Goal: Task Accomplishment & Management: Use online tool/utility

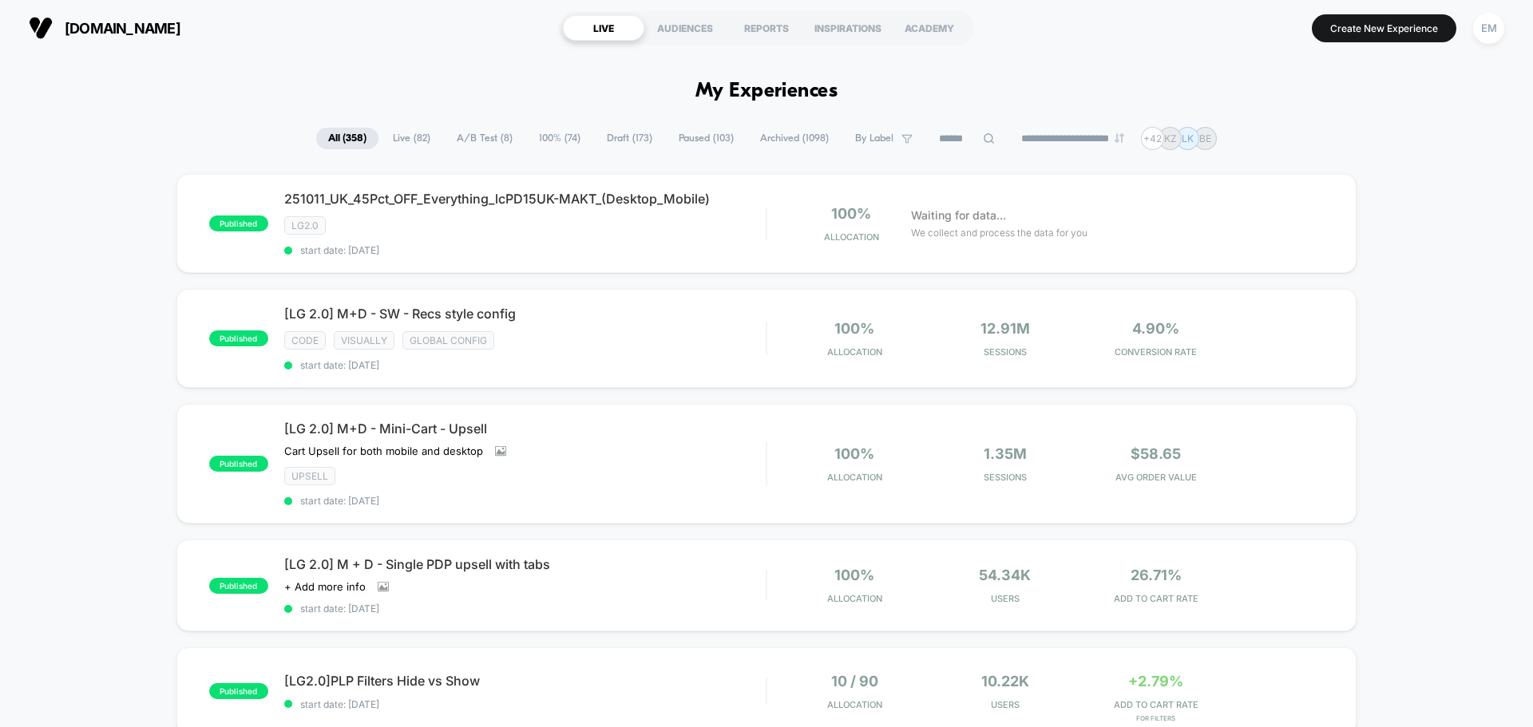
drag, startPoint x: 175, startPoint y: 290, endPoint x: 167, endPoint y: 303, distance: 15.7
click at [1307, 220] on img at bounding box center [1306, 224] width 4 height 17
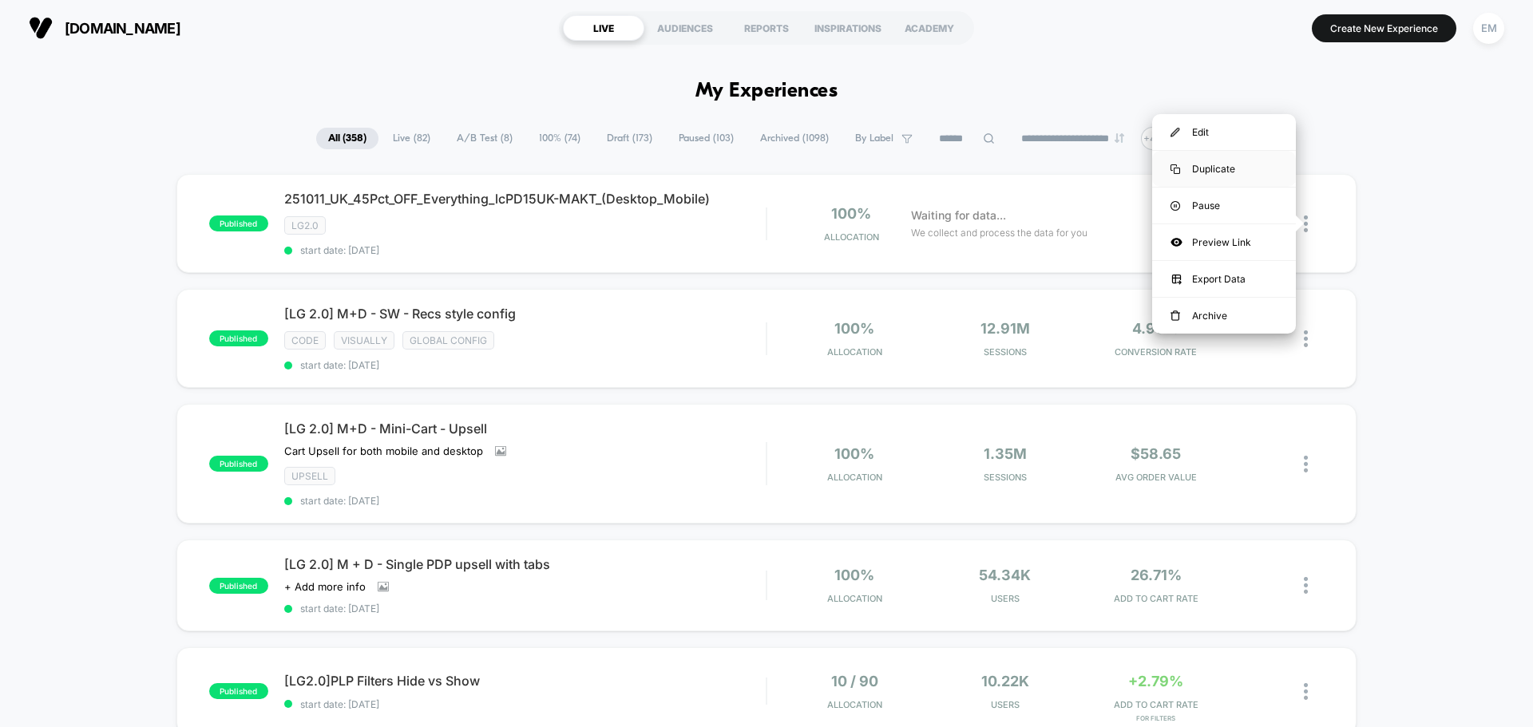
click at [1224, 169] on div "Duplicate" at bounding box center [1224, 169] width 144 height 36
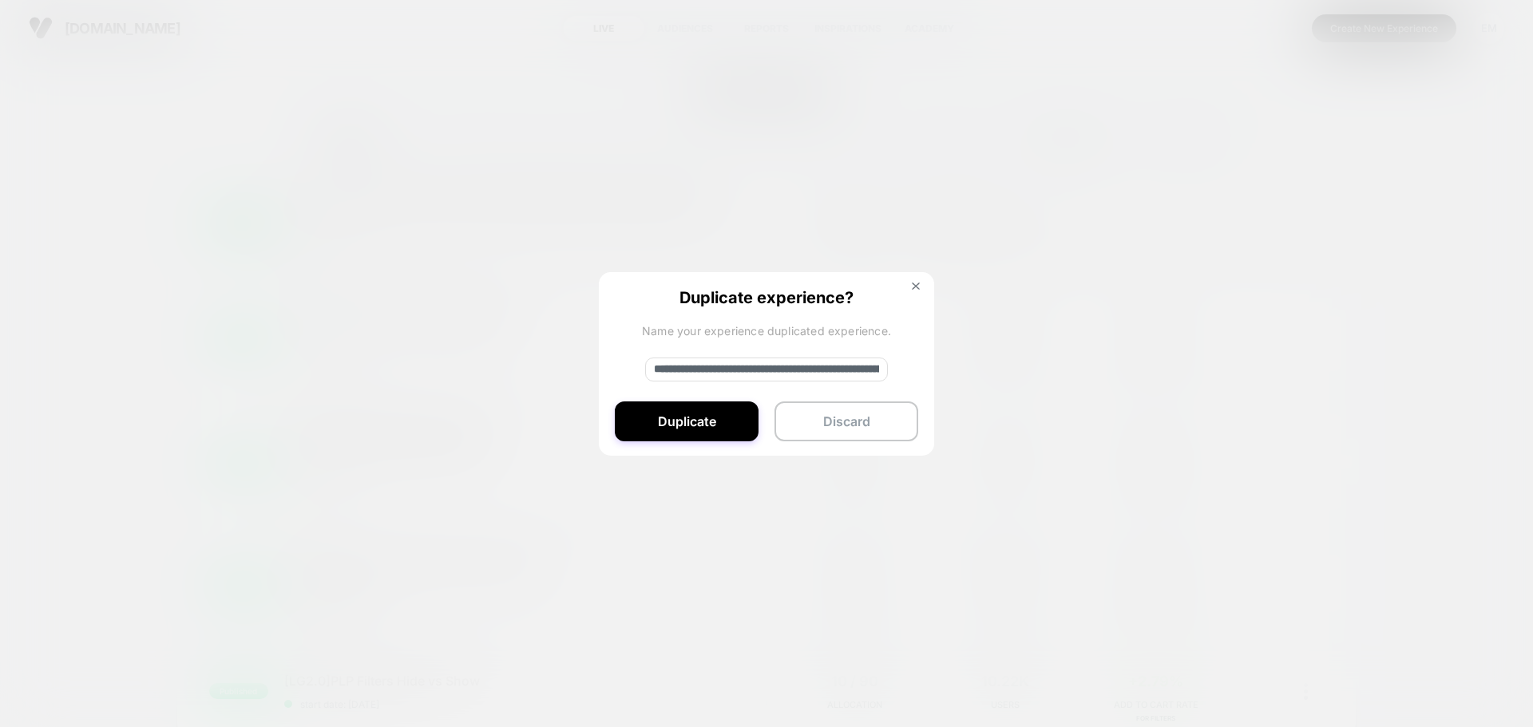
click at [692, 370] on input "**********" at bounding box center [766, 370] width 243 height 24
paste input
type input "**********"
click at [696, 419] on button "Duplicate" at bounding box center [687, 422] width 144 height 40
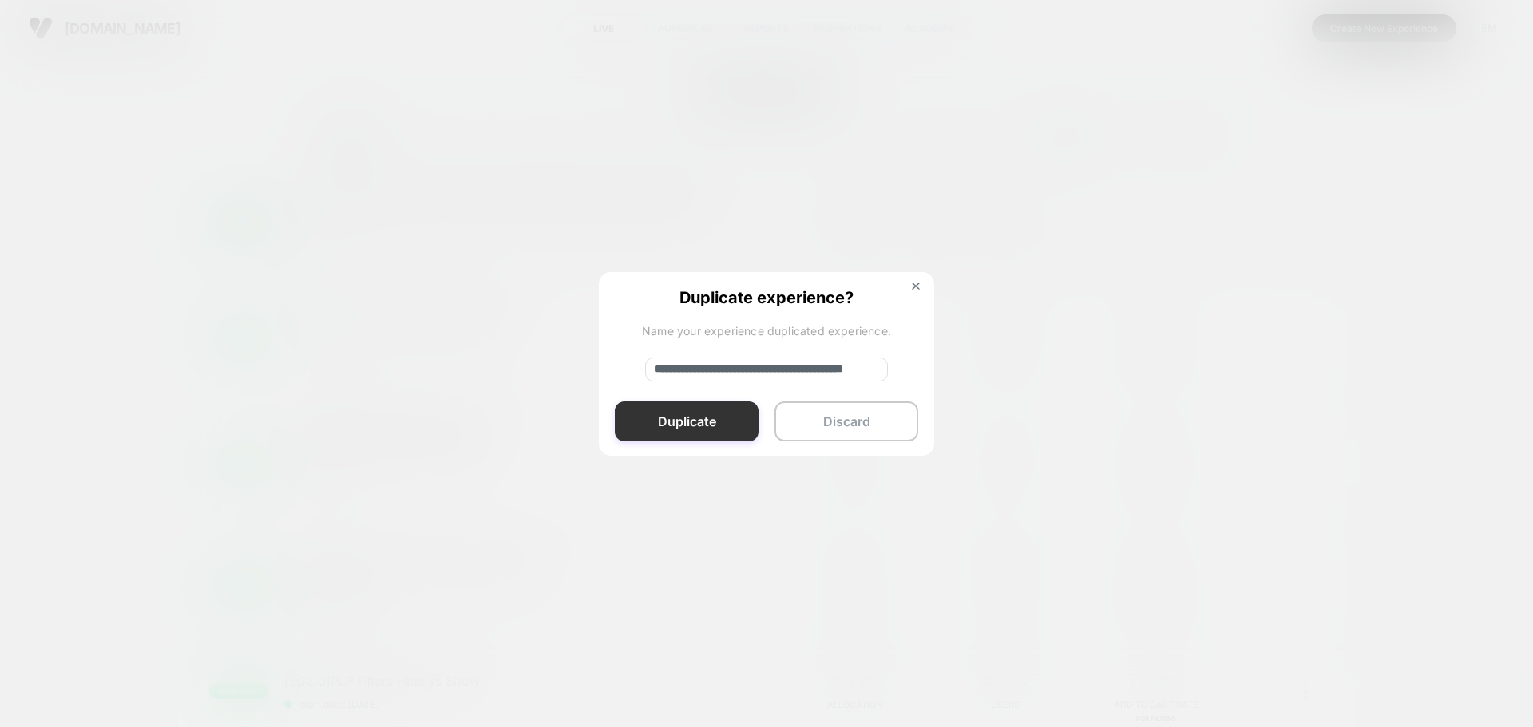
scroll to position [0, 0]
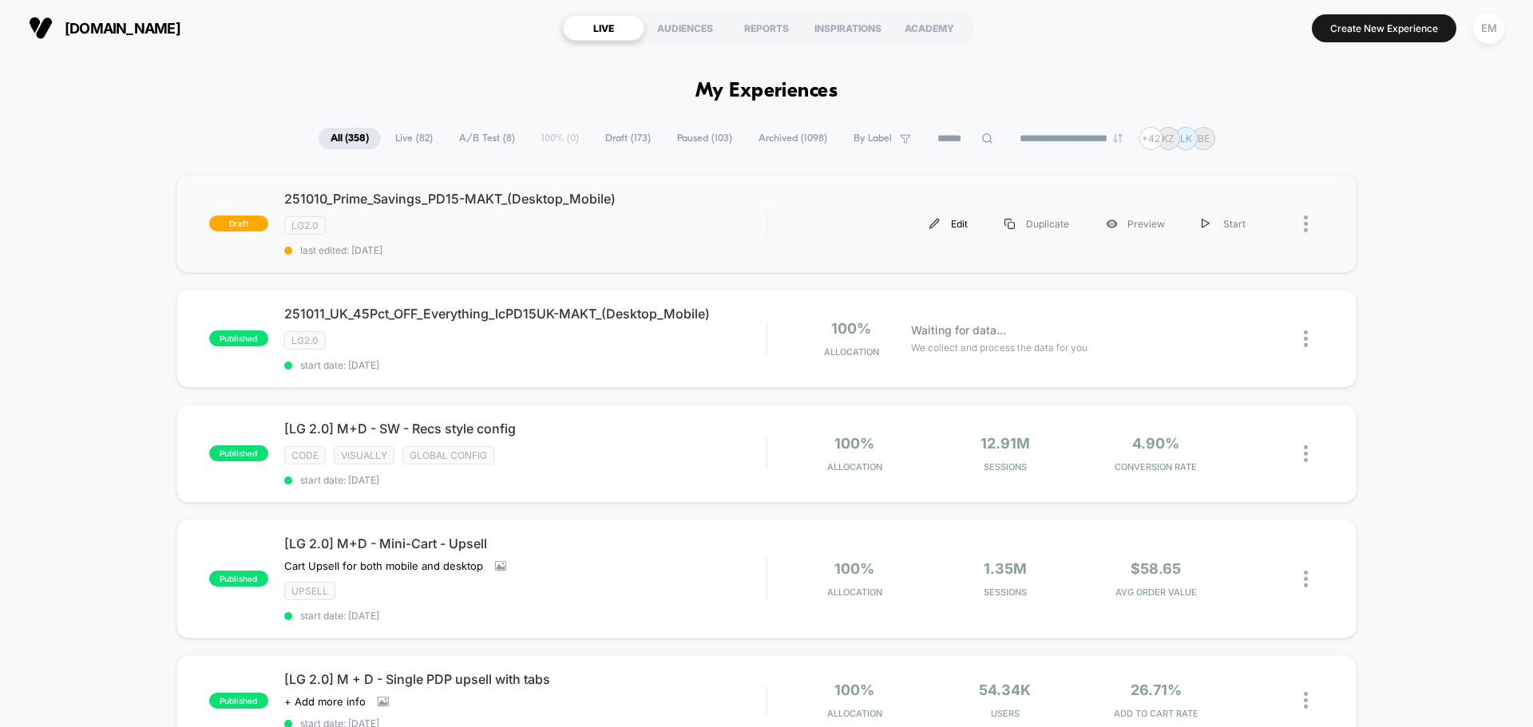
click at [958, 220] on div "Edit" at bounding box center [948, 224] width 75 height 36
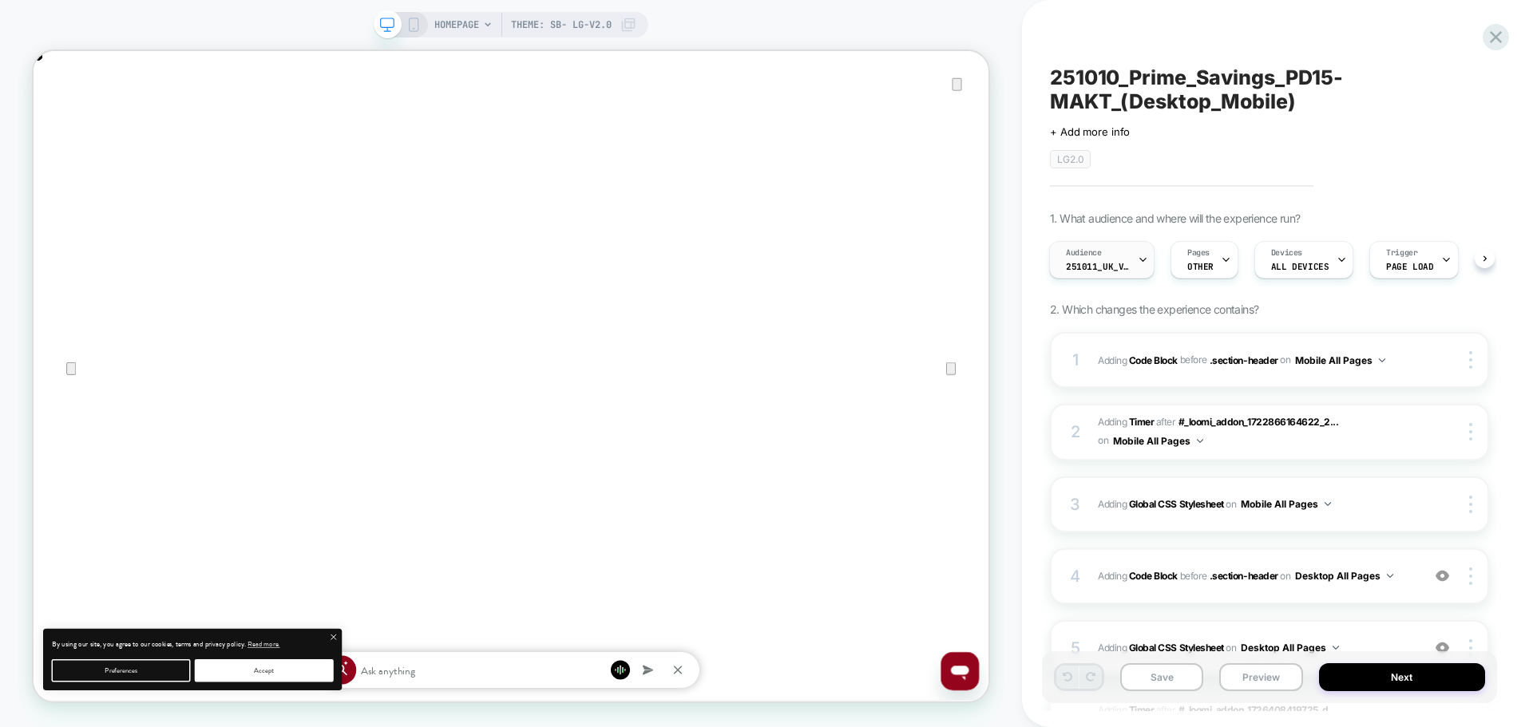
click at [1100, 268] on span "251011_UK_VisitBanner_lcPD15UK-MAKT" at bounding box center [1098, 266] width 64 height 11
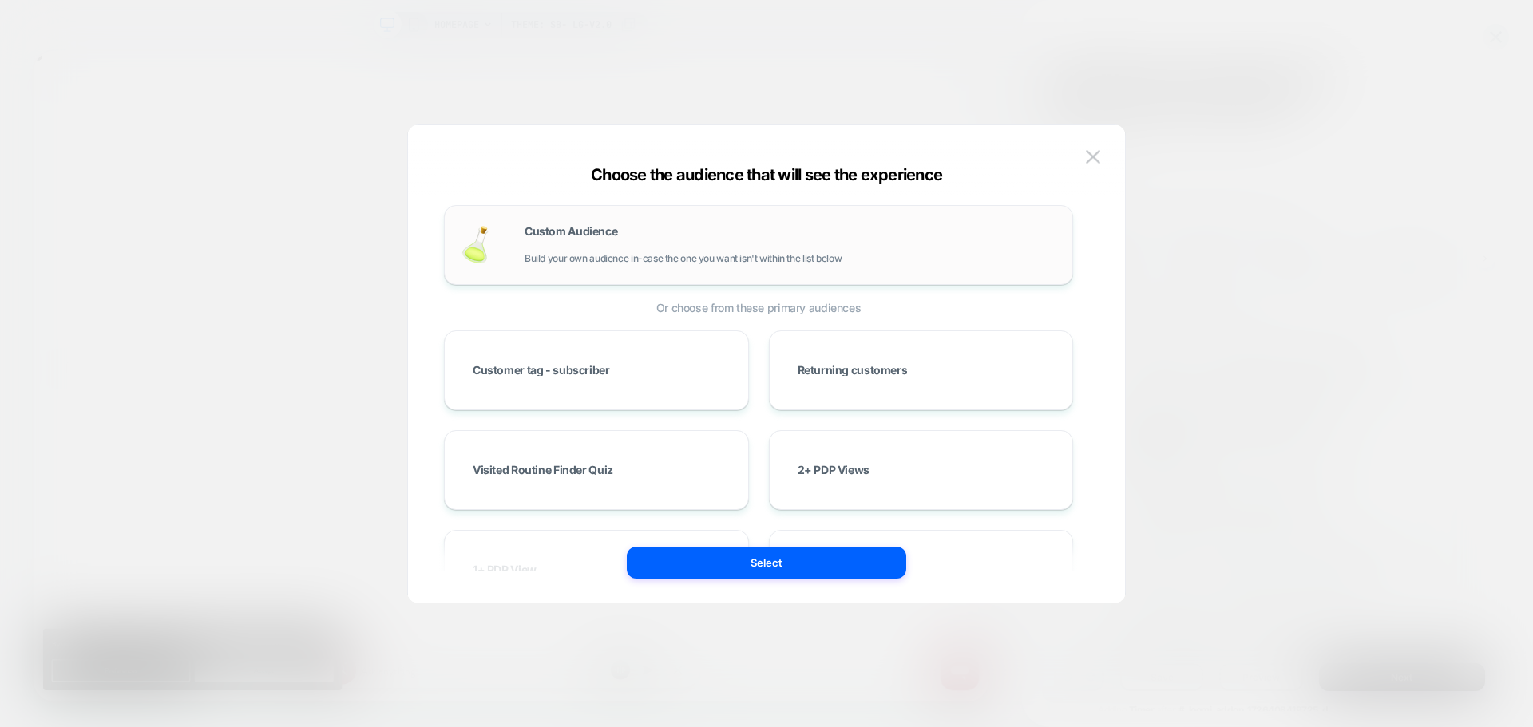
click at [549, 246] on div "Custom Audience Build your own audience in-case the one you want isn't within t…" at bounding box center [790, 245] width 532 height 38
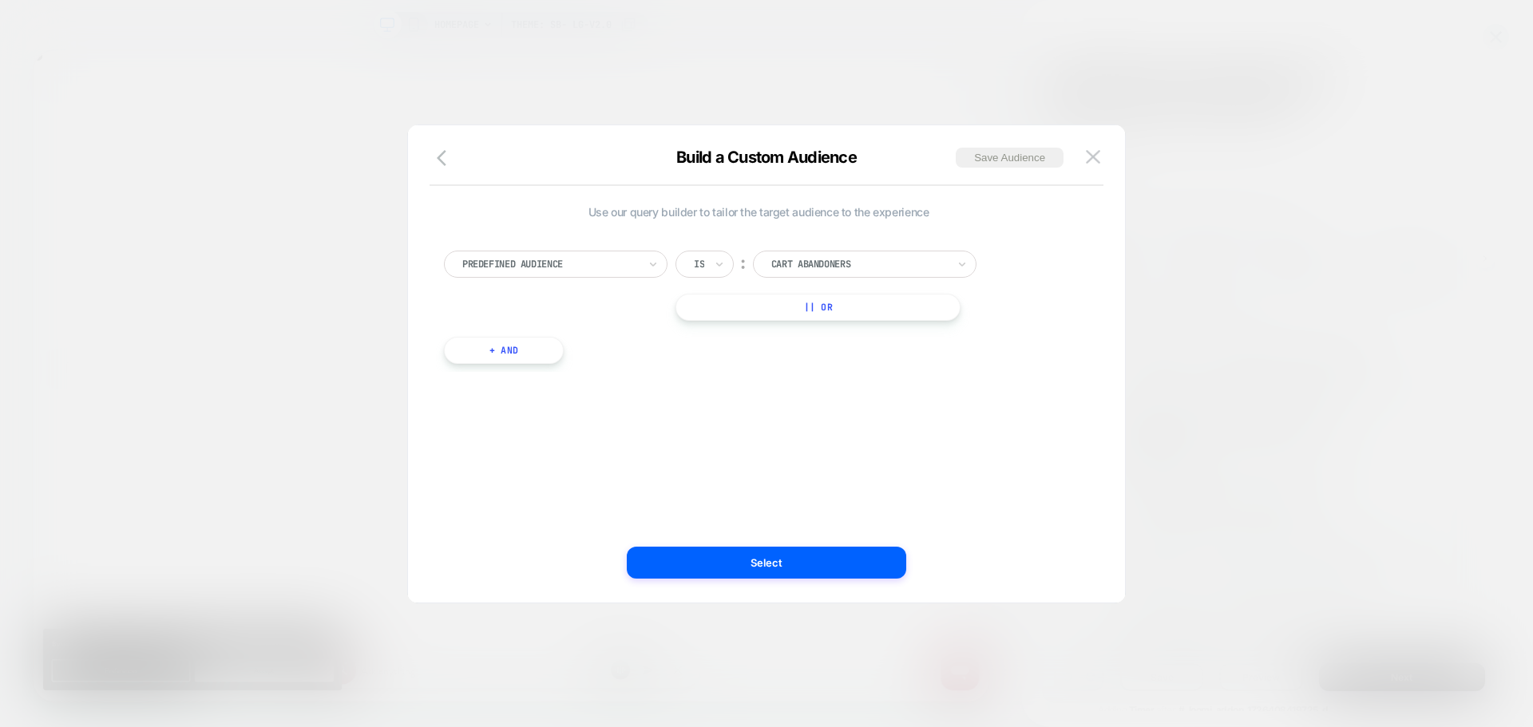
click at [568, 259] on div at bounding box center [550, 264] width 176 height 14
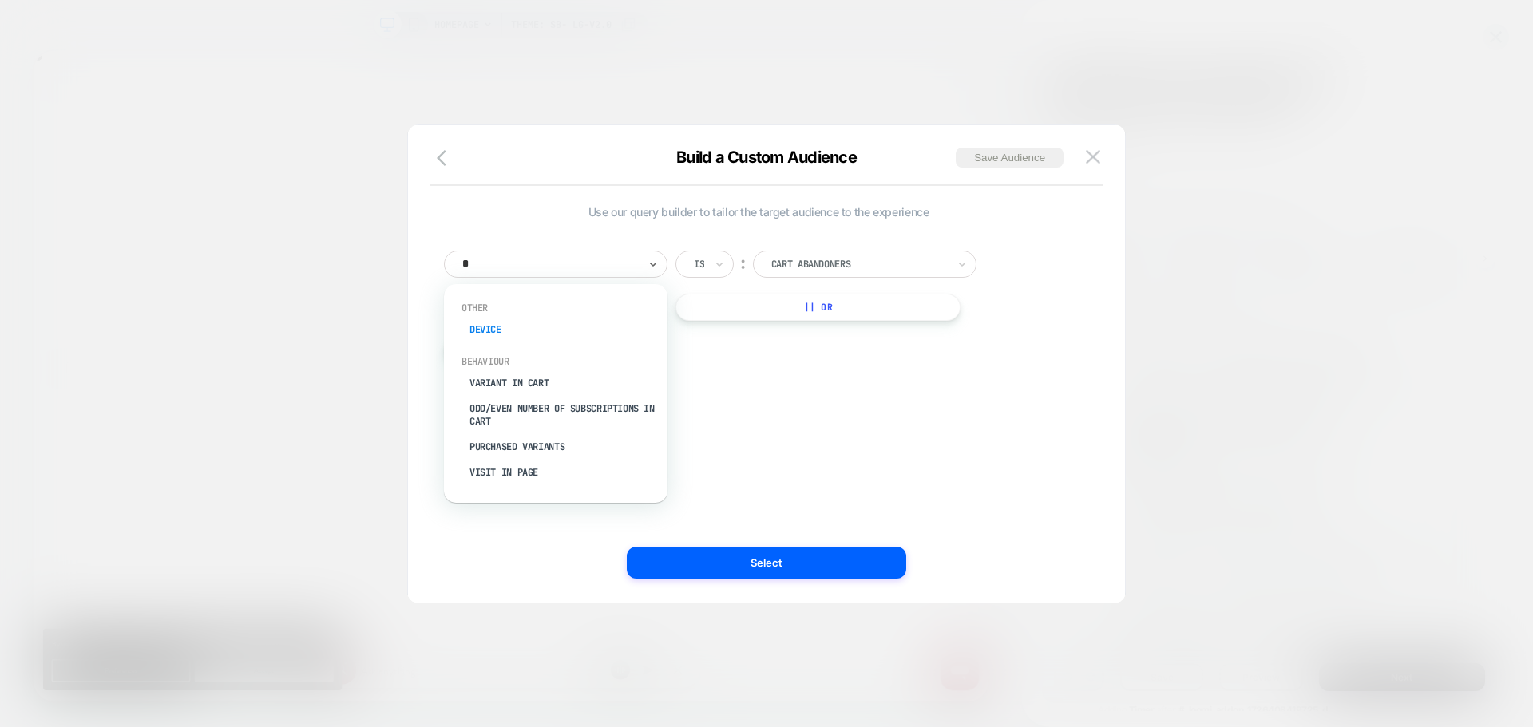
type input "*"
click at [505, 468] on div "Visit In Page" at bounding box center [564, 473] width 208 height 26
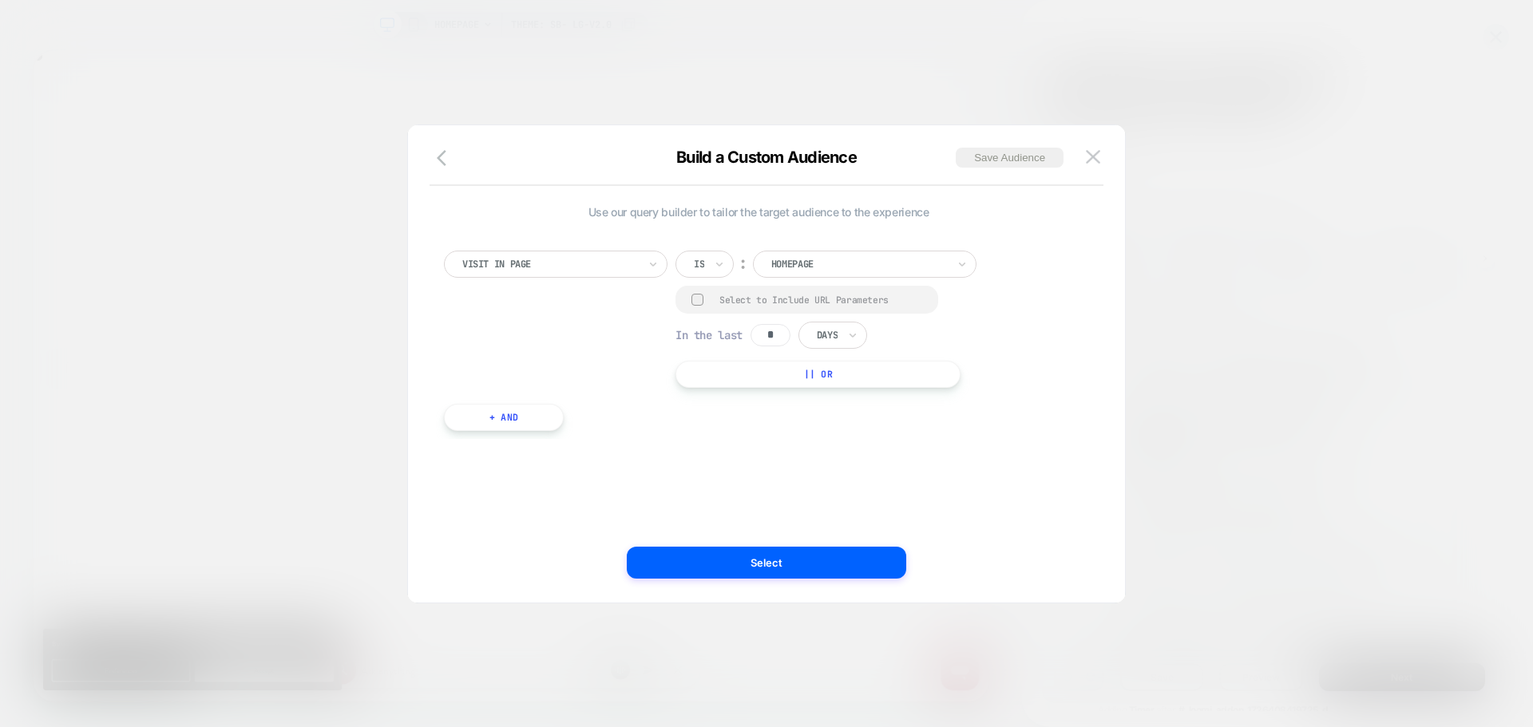
click at [710, 251] on div "Is" at bounding box center [704, 264] width 58 height 27
click at [714, 359] on div "Contains" at bounding box center [743, 359] width 104 height 26
click at [885, 270] on input "**********" at bounding box center [885, 263] width 200 height 25
paste input
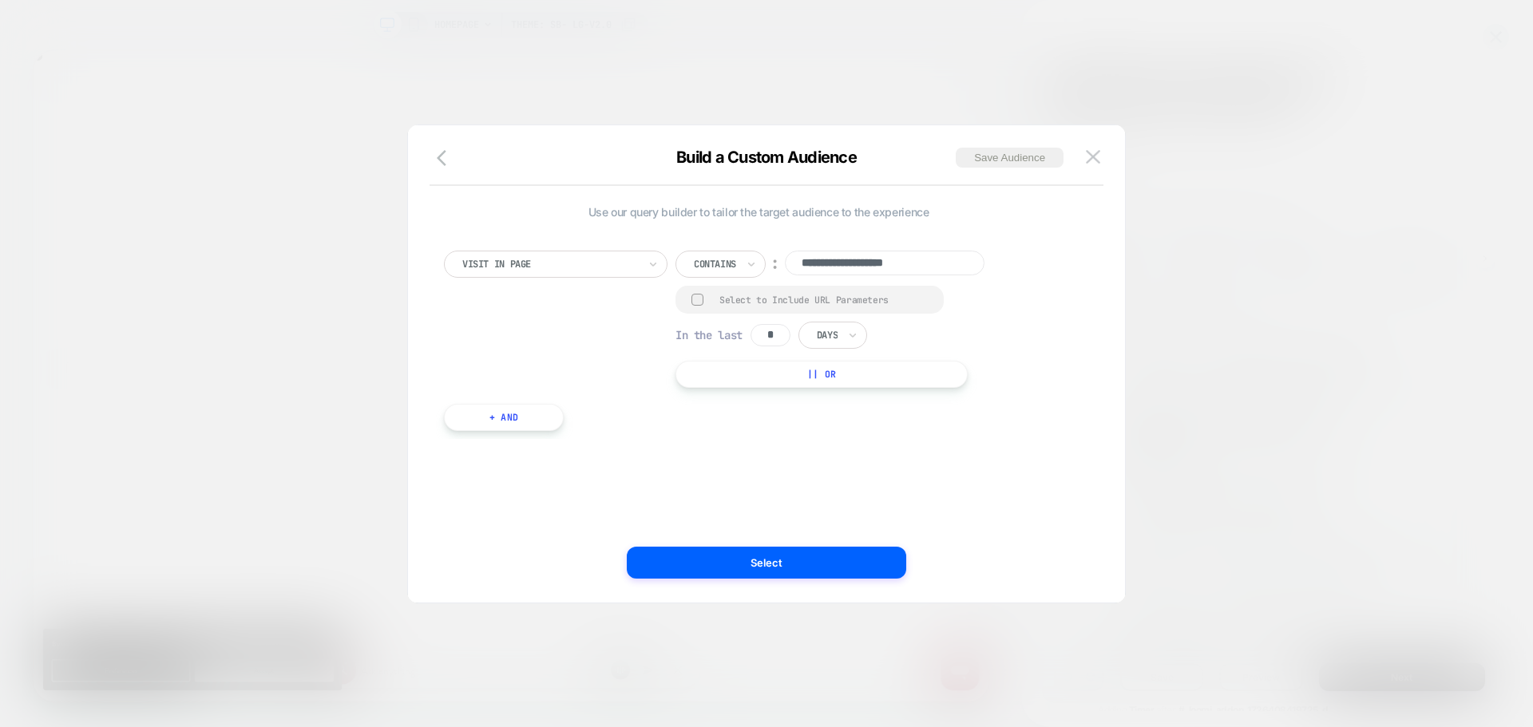
type input "**********"
click at [807, 452] on div "**********" at bounding box center [758, 364] width 669 height 414
click at [691, 291] on div "Select to Include URL Parameters" at bounding box center [809, 300] width 268 height 28
click at [700, 299] on div at bounding box center [697, 300] width 12 height 12
click at [785, 339] on input "*" at bounding box center [770, 336] width 40 height 22
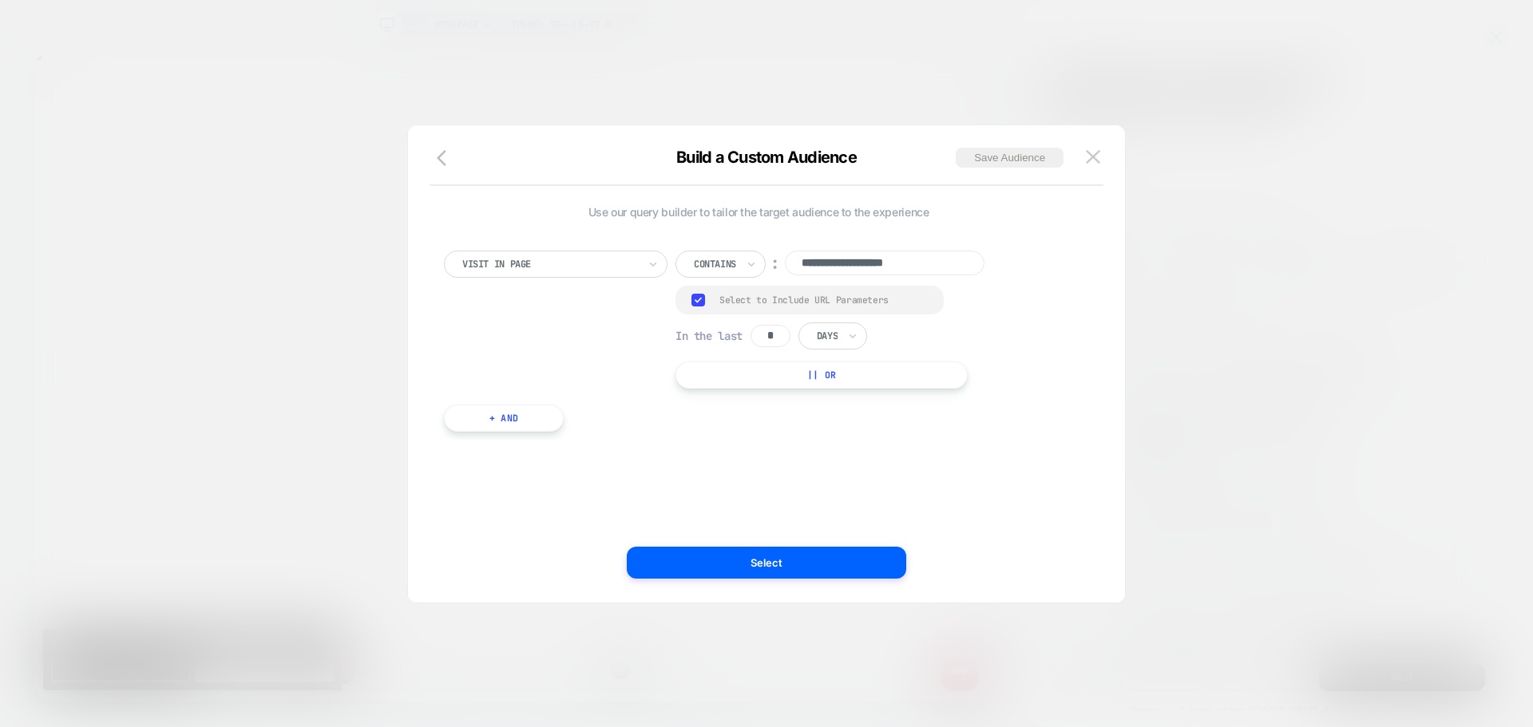
type input "*"
click at [833, 334] on div at bounding box center [827, 336] width 21 height 14
click at [836, 380] on div "Hours" at bounding box center [869, 380] width 104 height 26
click at [972, 157] on button "Save Audience" at bounding box center [1010, 158] width 108 height 20
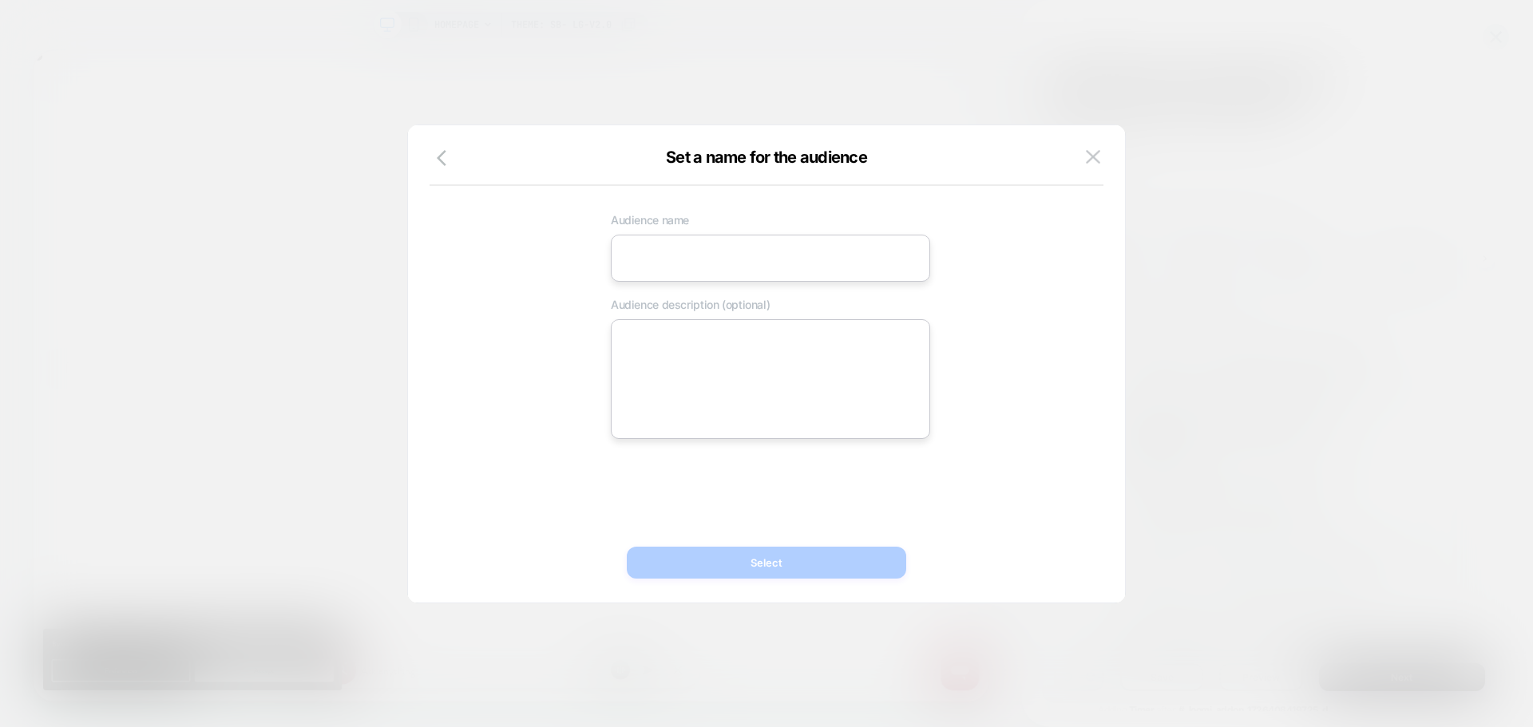
click at [683, 267] on input at bounding box center [770, 258] width 319 height 47
paste input "**********"
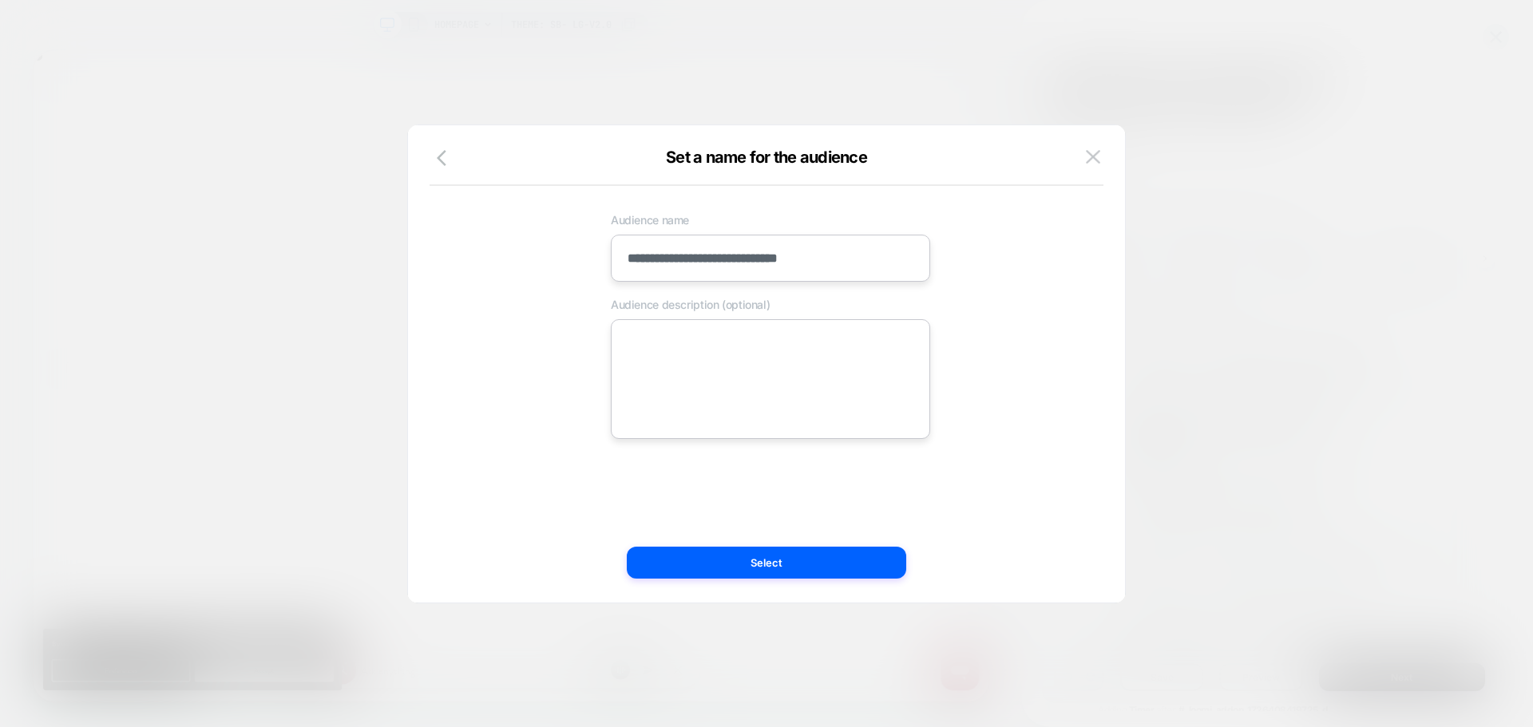
type input "**********"
click at [687, 350] on textarea at bounding box center [770, 379] width 319 height 120
paste textarea "**********"
type textarea "*"
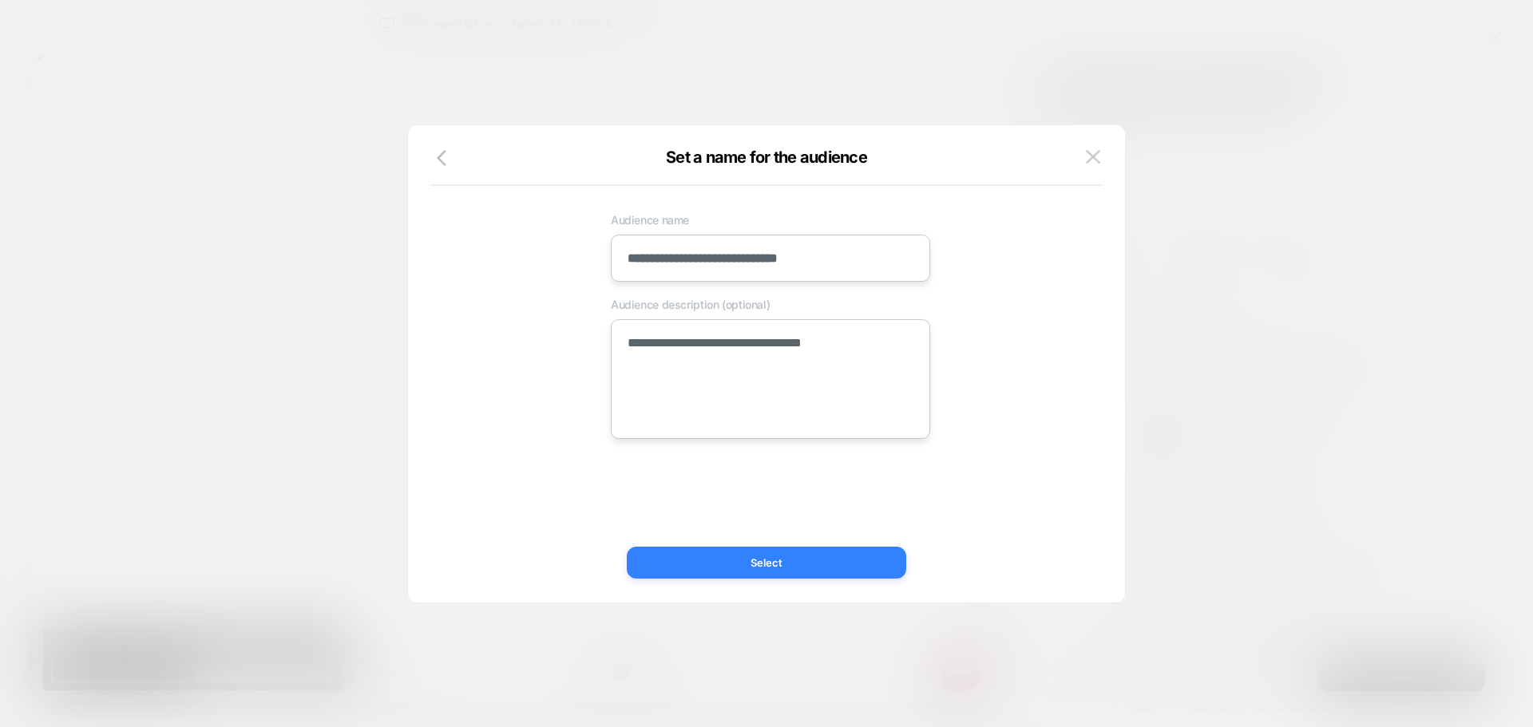
scroll to position [0, 2547]
type textarea "**********"
click at [714, 554] on button "Select" at bounding box center [766, 563] width 279 height 32
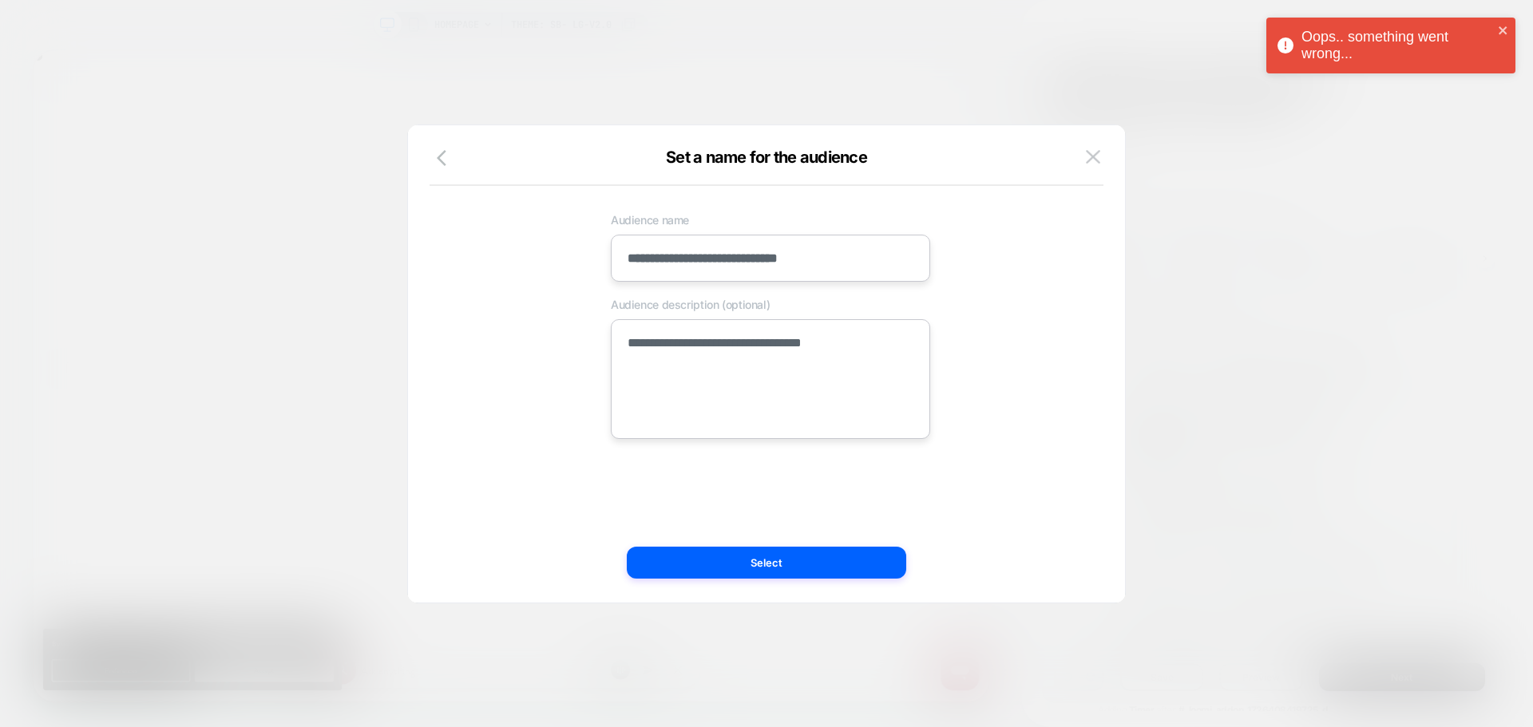
scroll to position [0, 0]
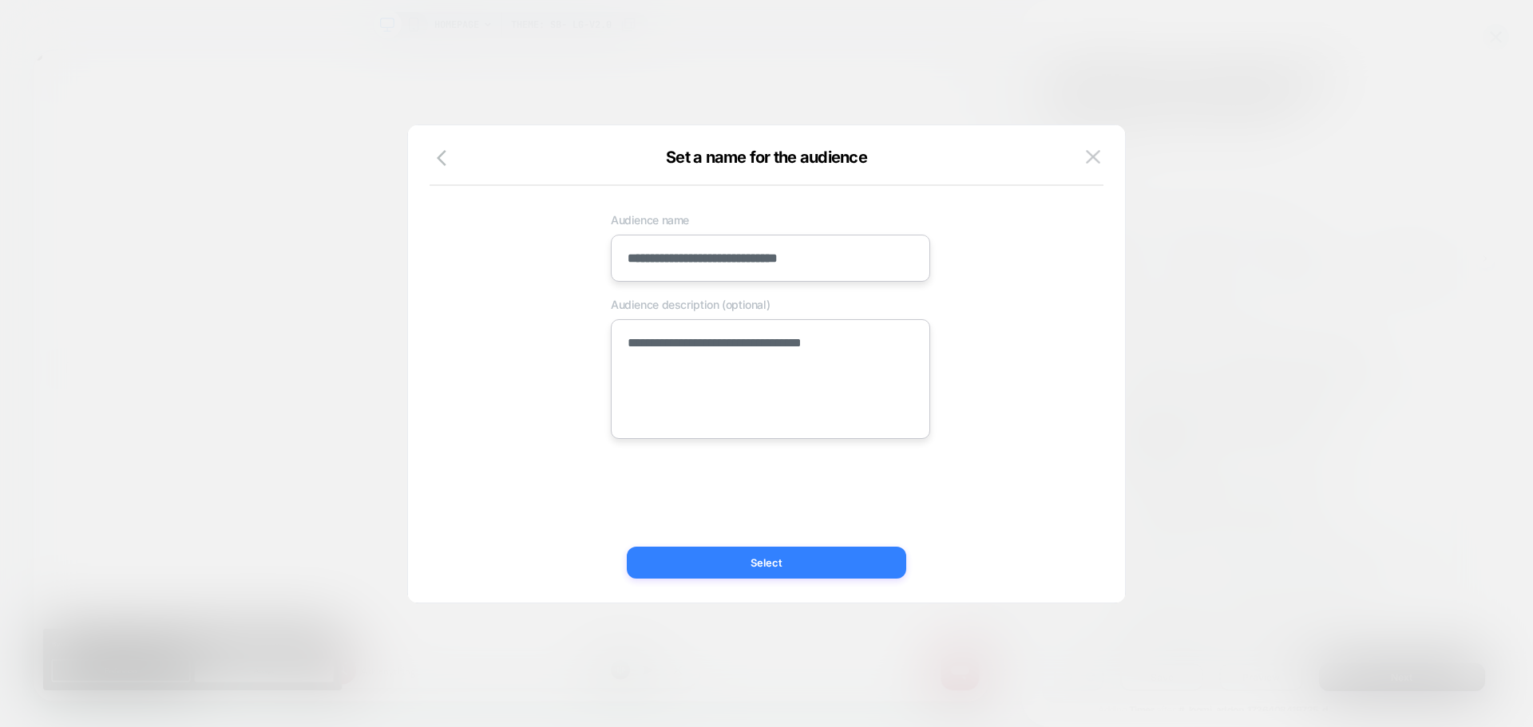
click at [759, 560] on button "Select" at bounding box center [766, 563] width 279 height 32
type textarea "*"
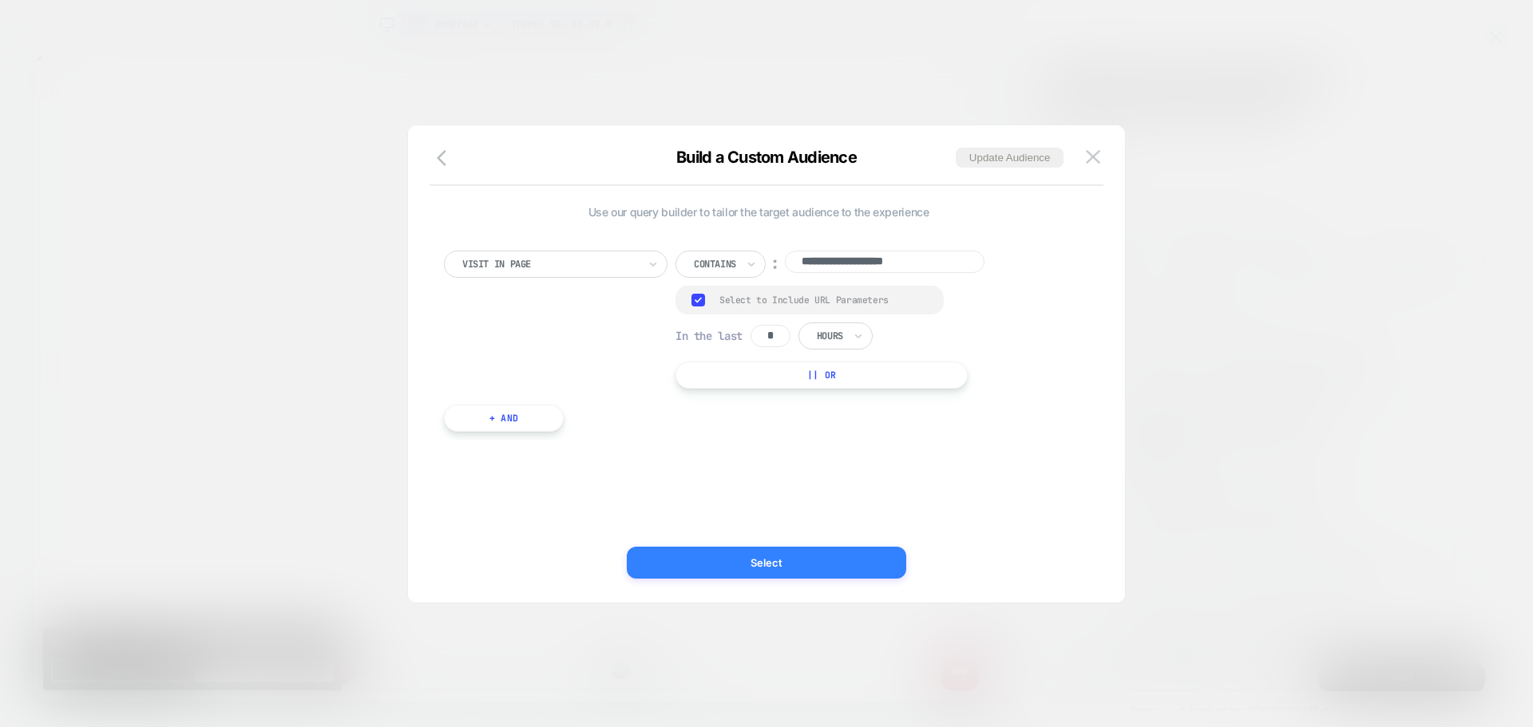
click at [679, 555] on button "Select" at bounding box center [766, 563] width 279 height 32
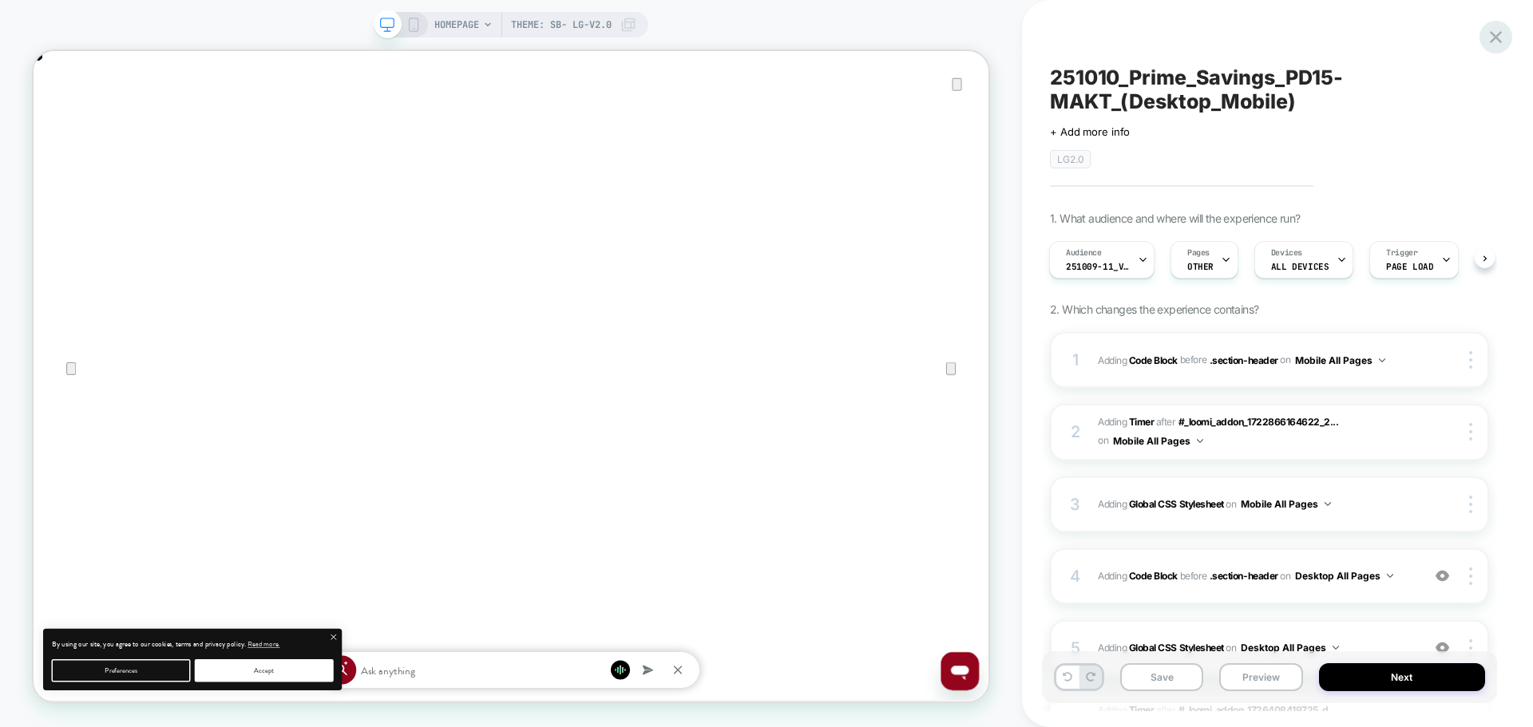
click at [1488, 40] on icon at bounding box center [1496, 37] width 22 height 22
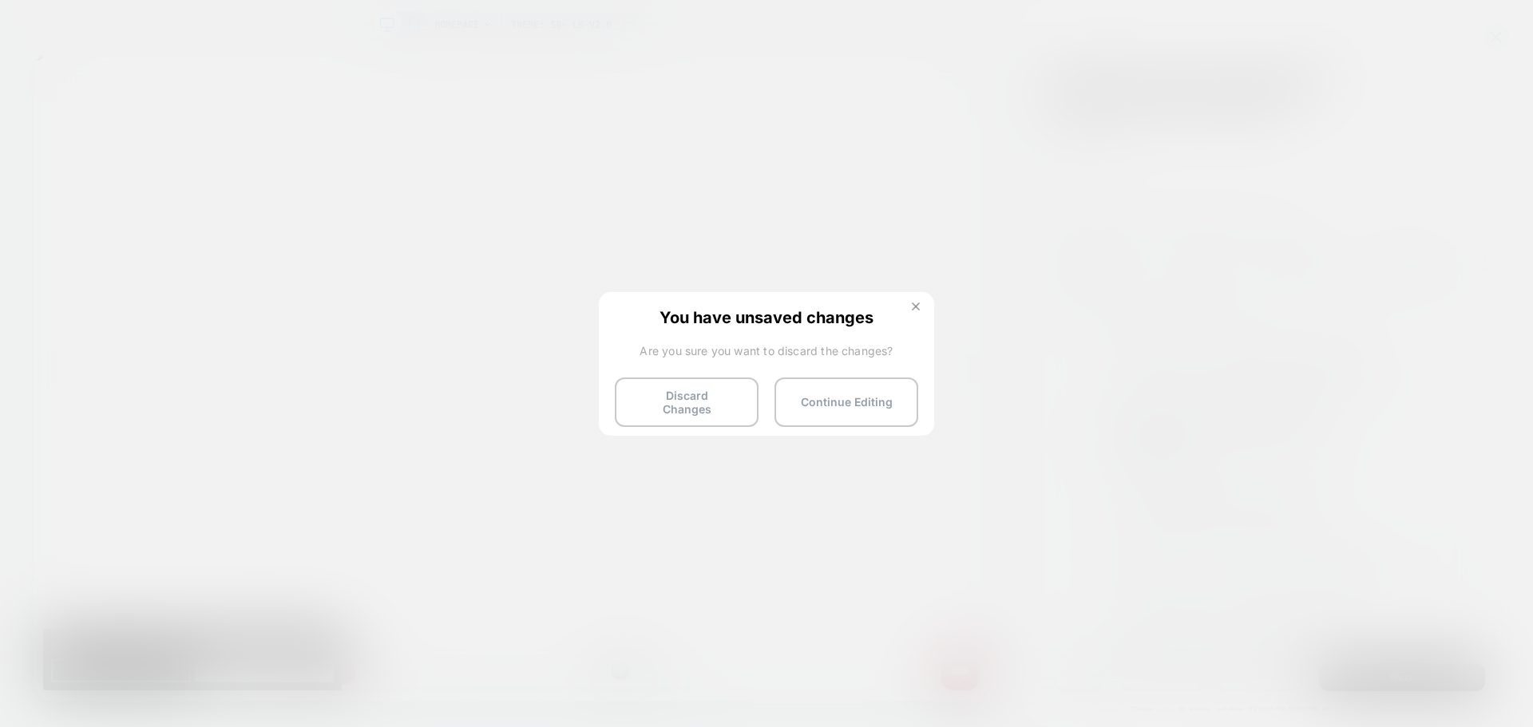
click at [920, 312] on button at bounding box center [916, 309] width 18 height 14
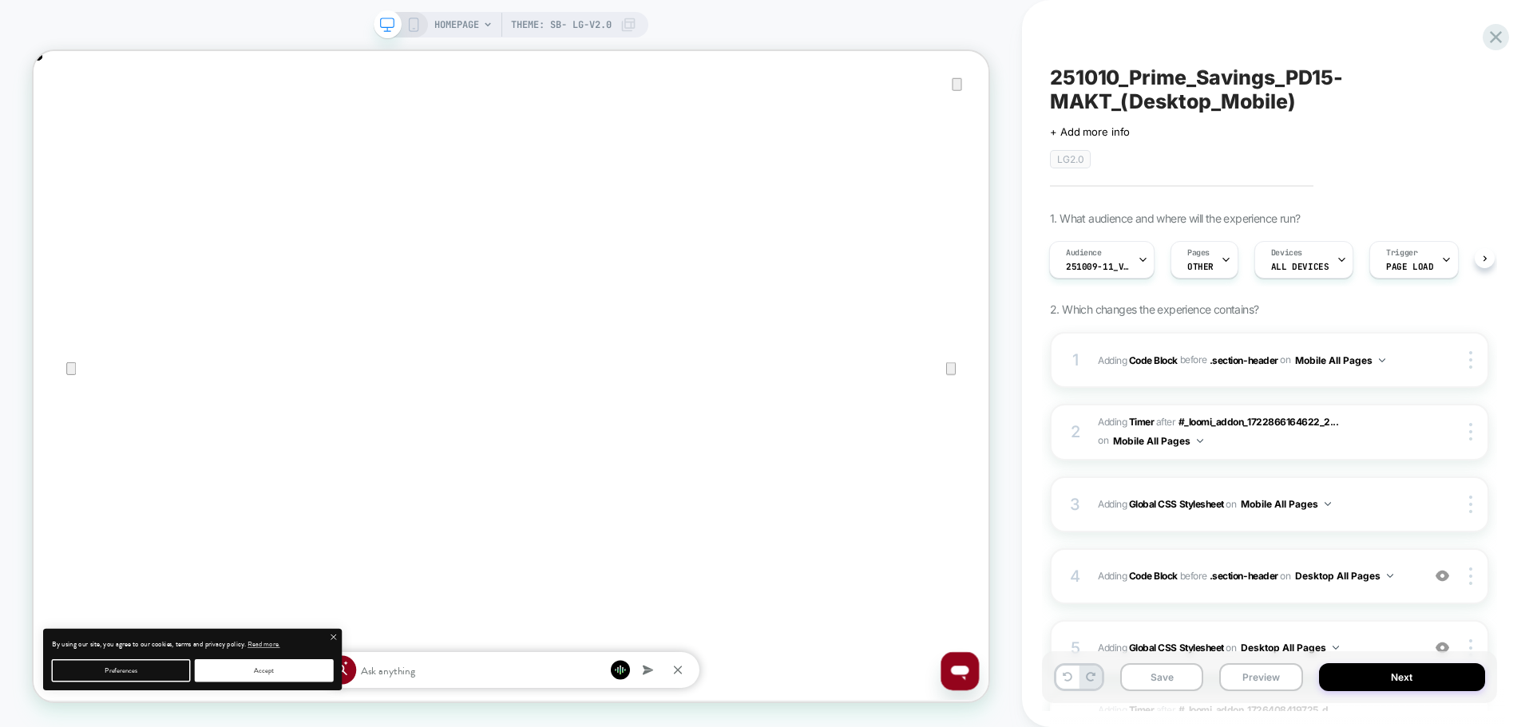
click at [1386, 86] on span "251010_Prime_Savings_PD15-MAKT_(Desktop_Mobile)" at bounding box center [1269, 89] width 439 height 48
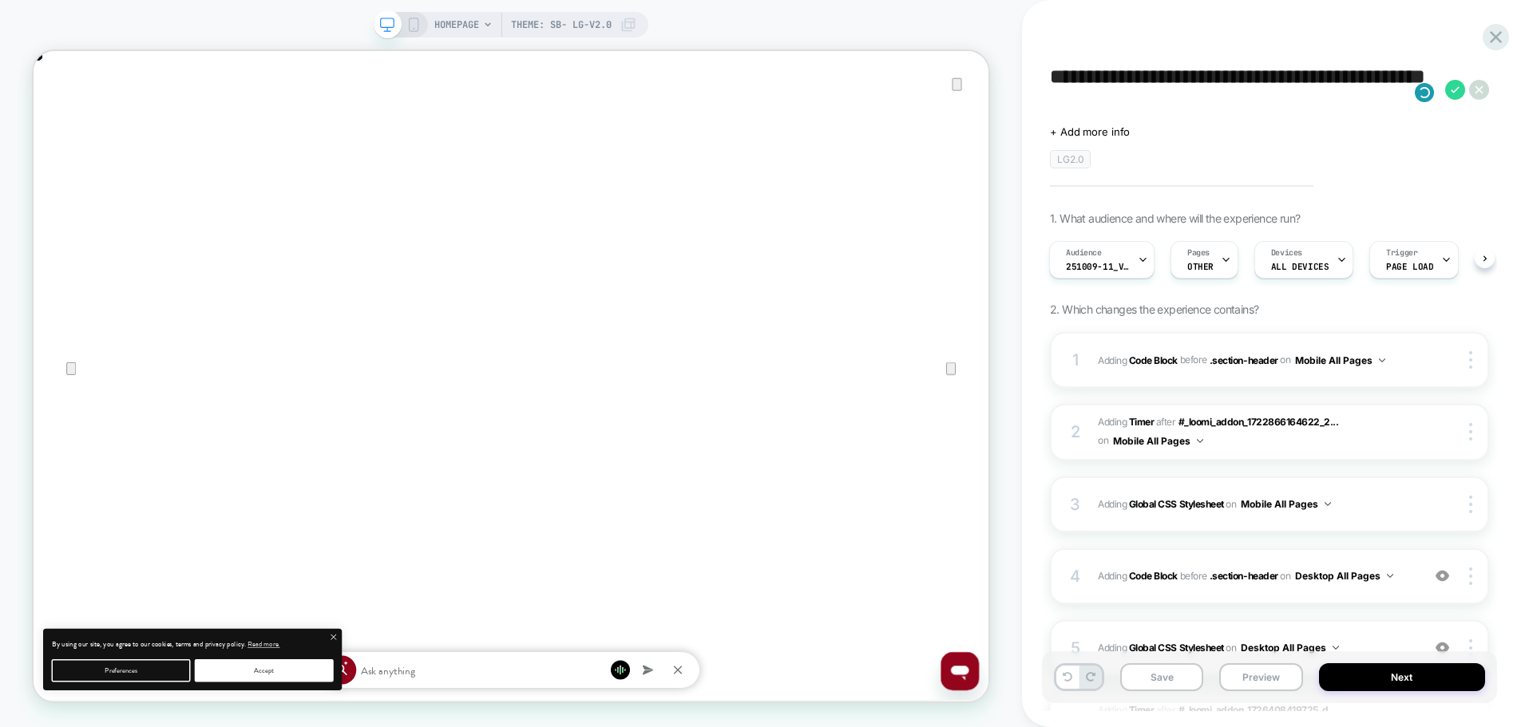
click at [1116, 78] on textarea "**********" at bounding box center [1243, 89] width 387 height 48
type textarea "**********"
click at [1459, 90] on icon at bounding box center [1455, 90] width 20 height 20
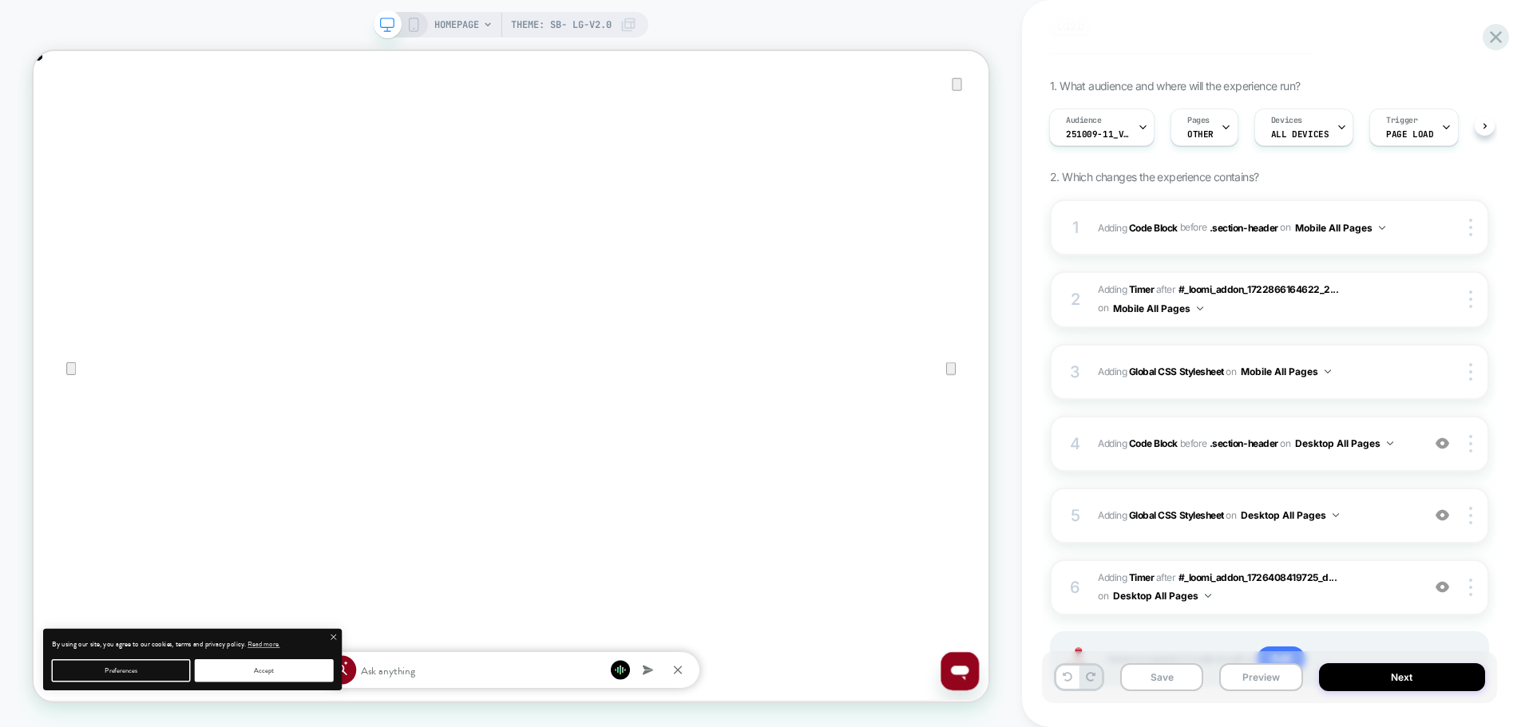
scroll to position [0, 0]
click at [1299, 461] on div "4 Adding Code Block BEFORE .section-header .section-header on Desktop All Pages…" at bounding box center [1269, 444] width 439 height 56
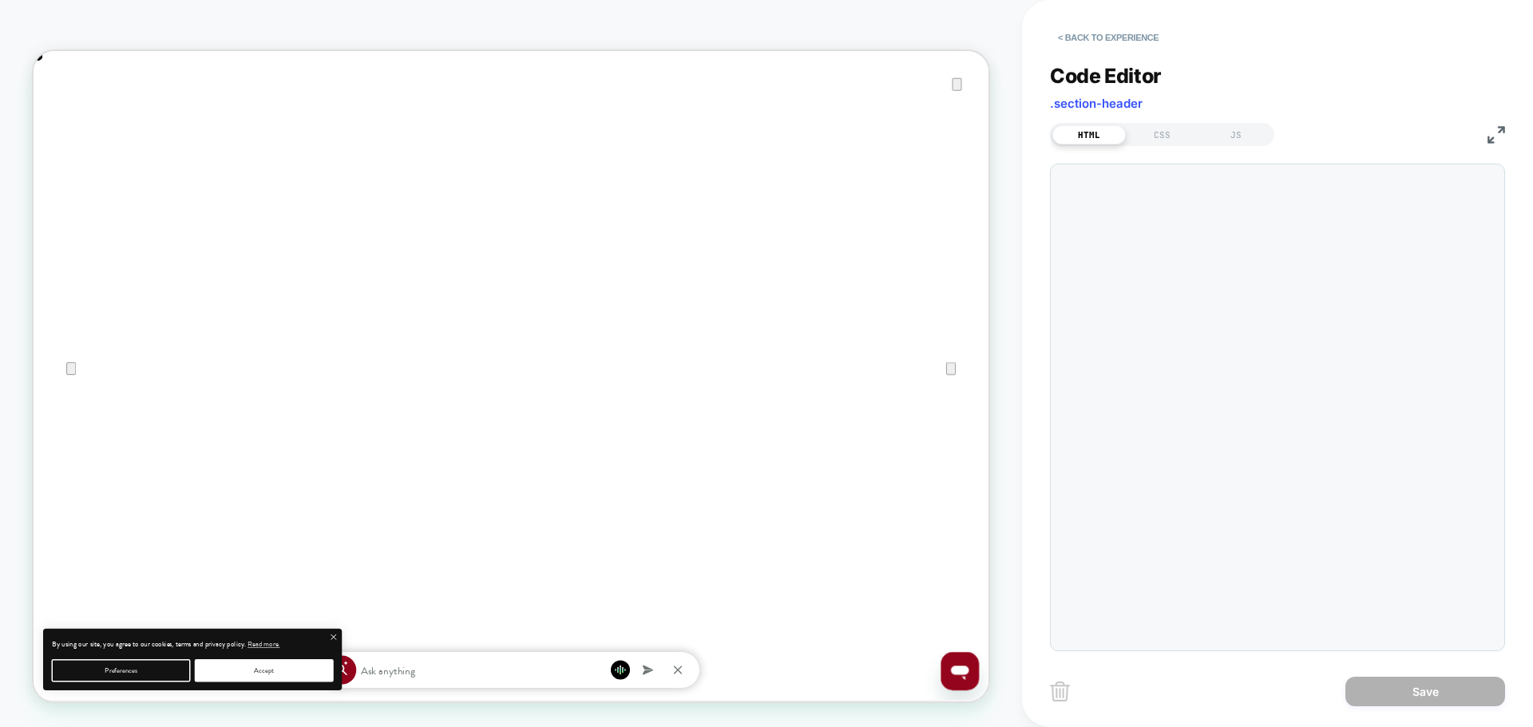
click at [1492, 137] on img at bounding box center [1496, 135] width 18 height 18
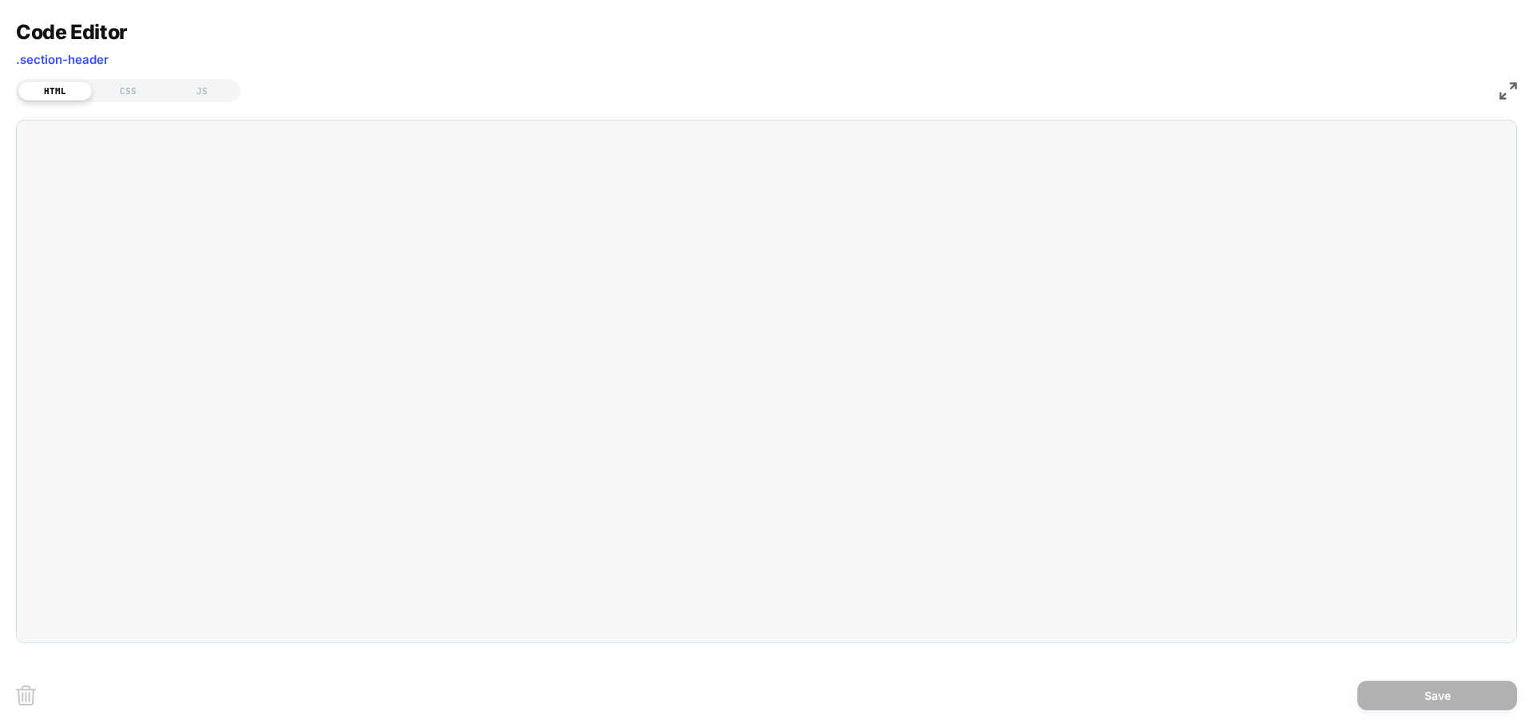
scroll to position [0, 1273]
click at [119, 98] on div "CSS" at bounding box center [128, 90] width 73 height 19
click at [61, 89] on div "HTML" at bounding box center [54, 90] width 73 height 19
click at [1499, 96] on img at bounding box center [1508, 91] width 18 height 18
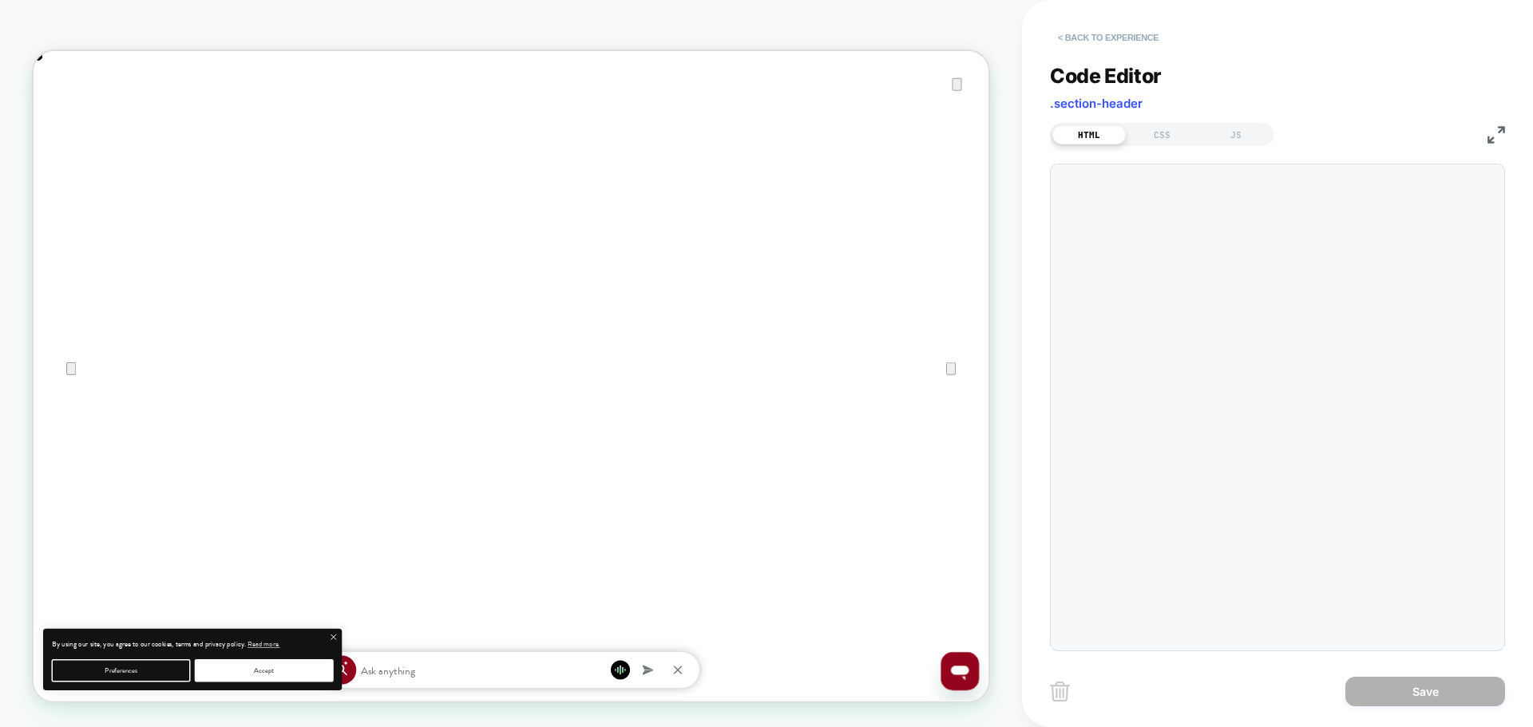
click at [1102, 36] on button "< Back to experience" at bounding box center [1108, 38] width 117 height 26
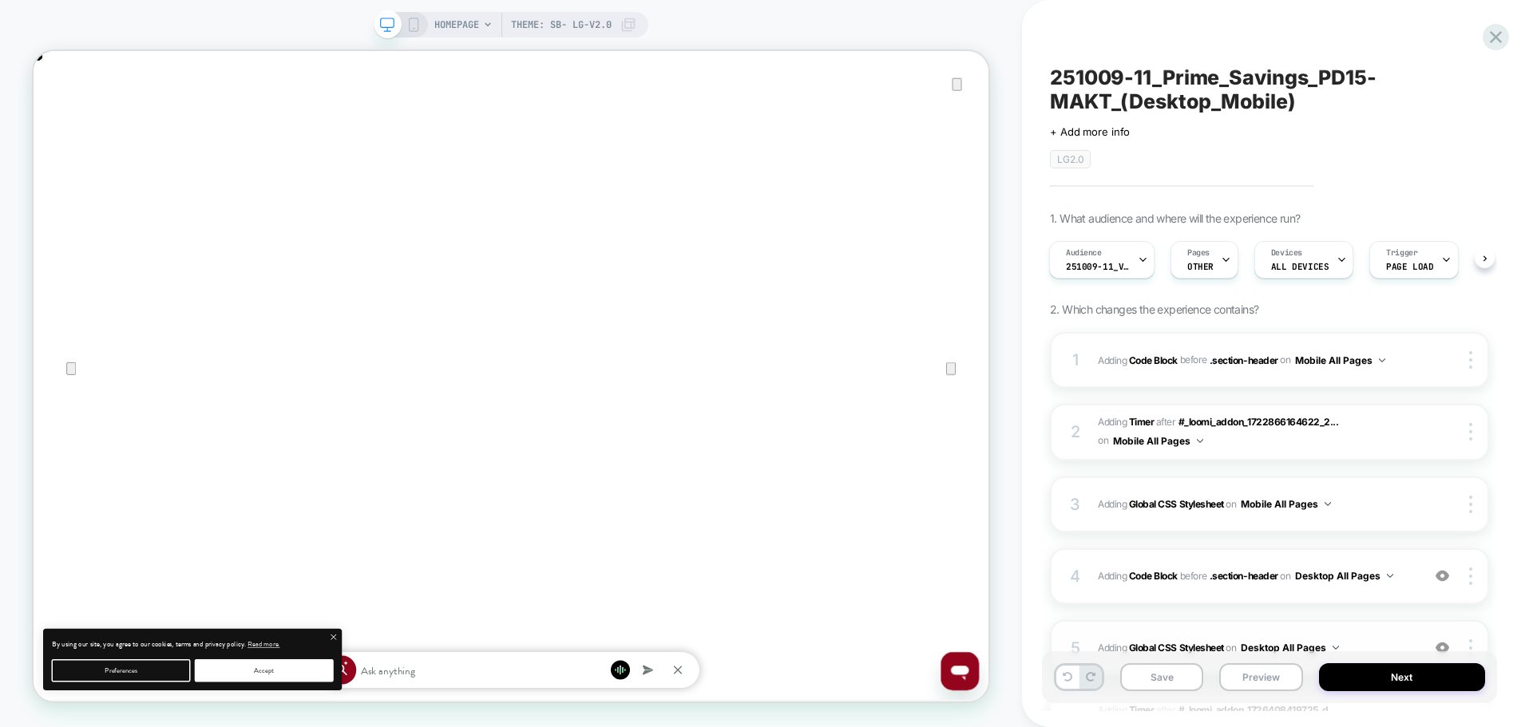
scroll to position [212, 0]
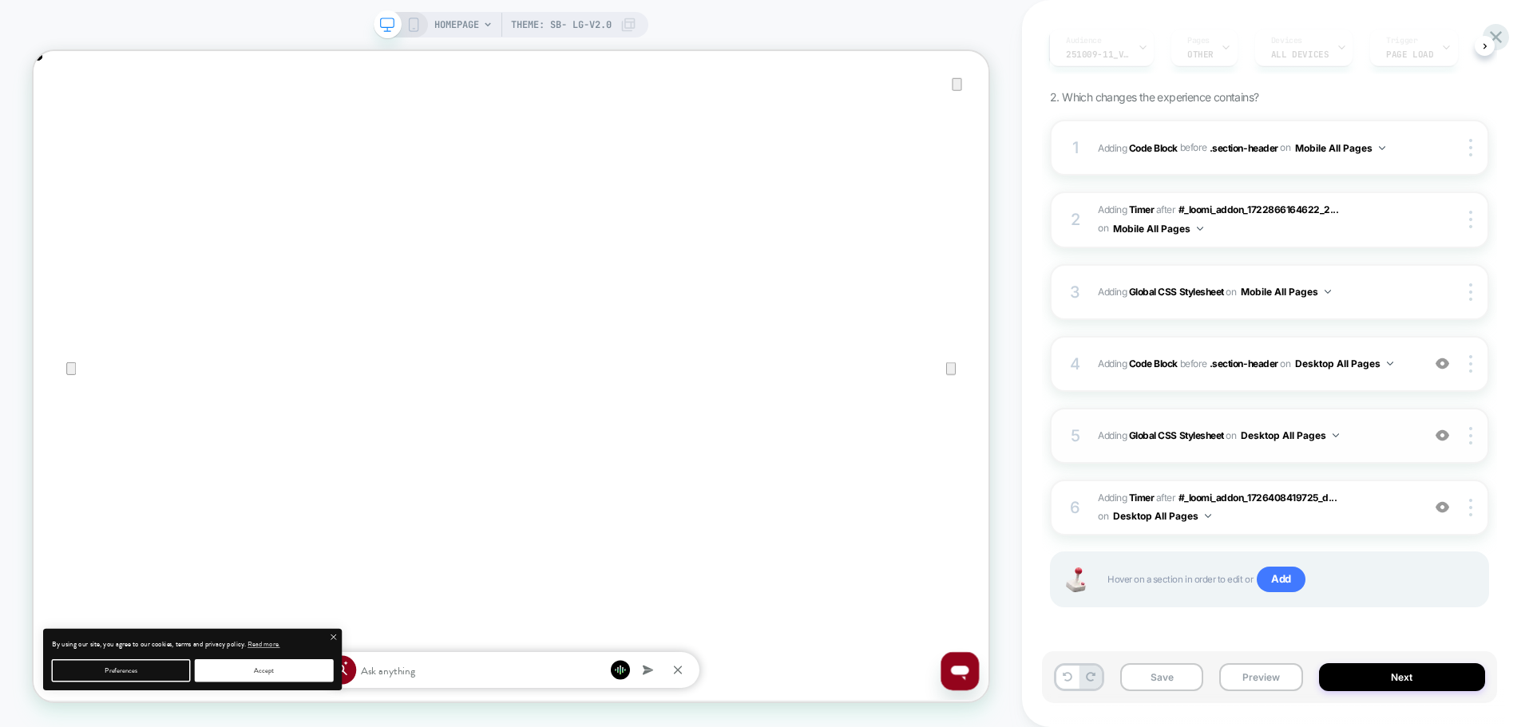
click at [1375, 449] on div "5 Adding Global CSS Stylesheet on Desktop All Pages Add Before Add After Copy t…" at bounding box center [1269, 436] width 439 height 56
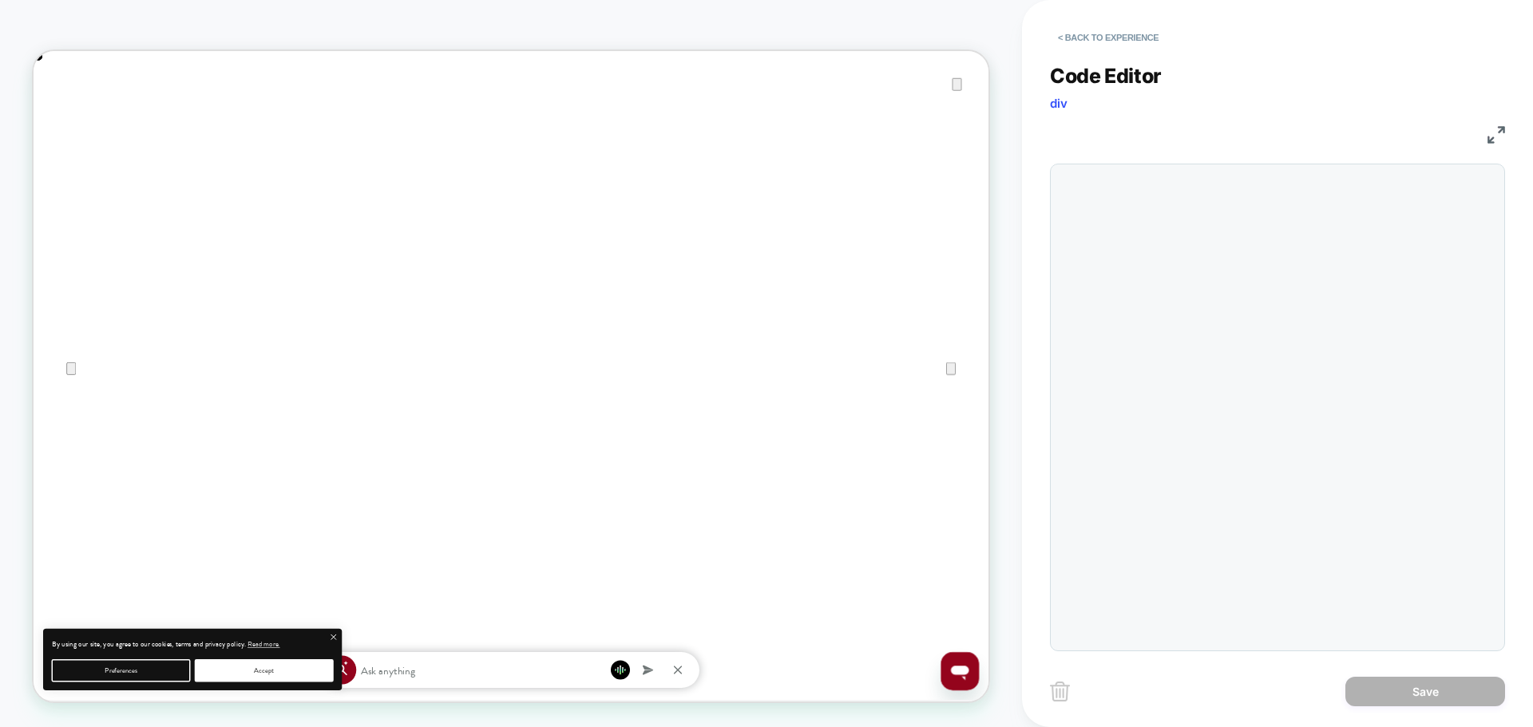
scroll to position [0, 0]
click at [1102, 34] on button "< Back to experience" at bounding box center [1108, 38] width 117 height 26
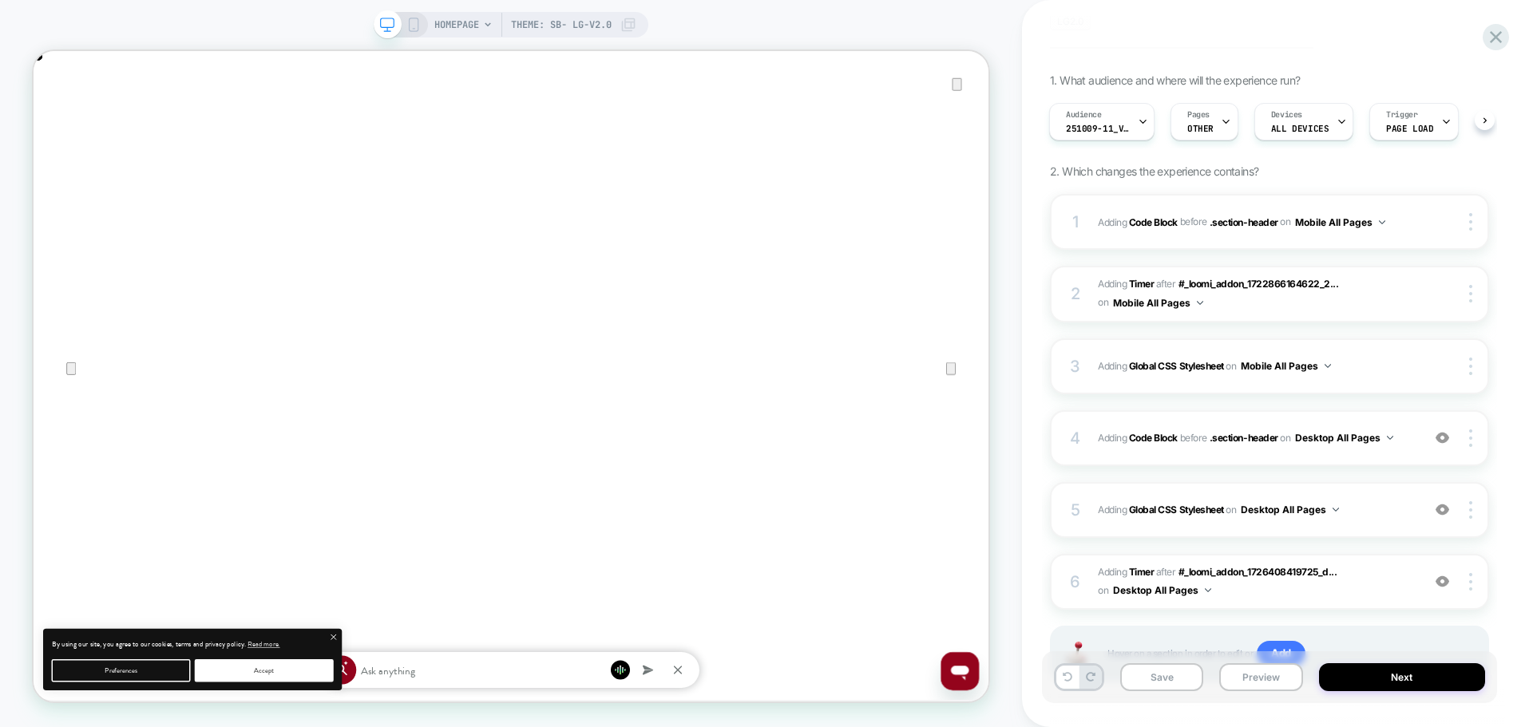
scroll to position [212, 0]
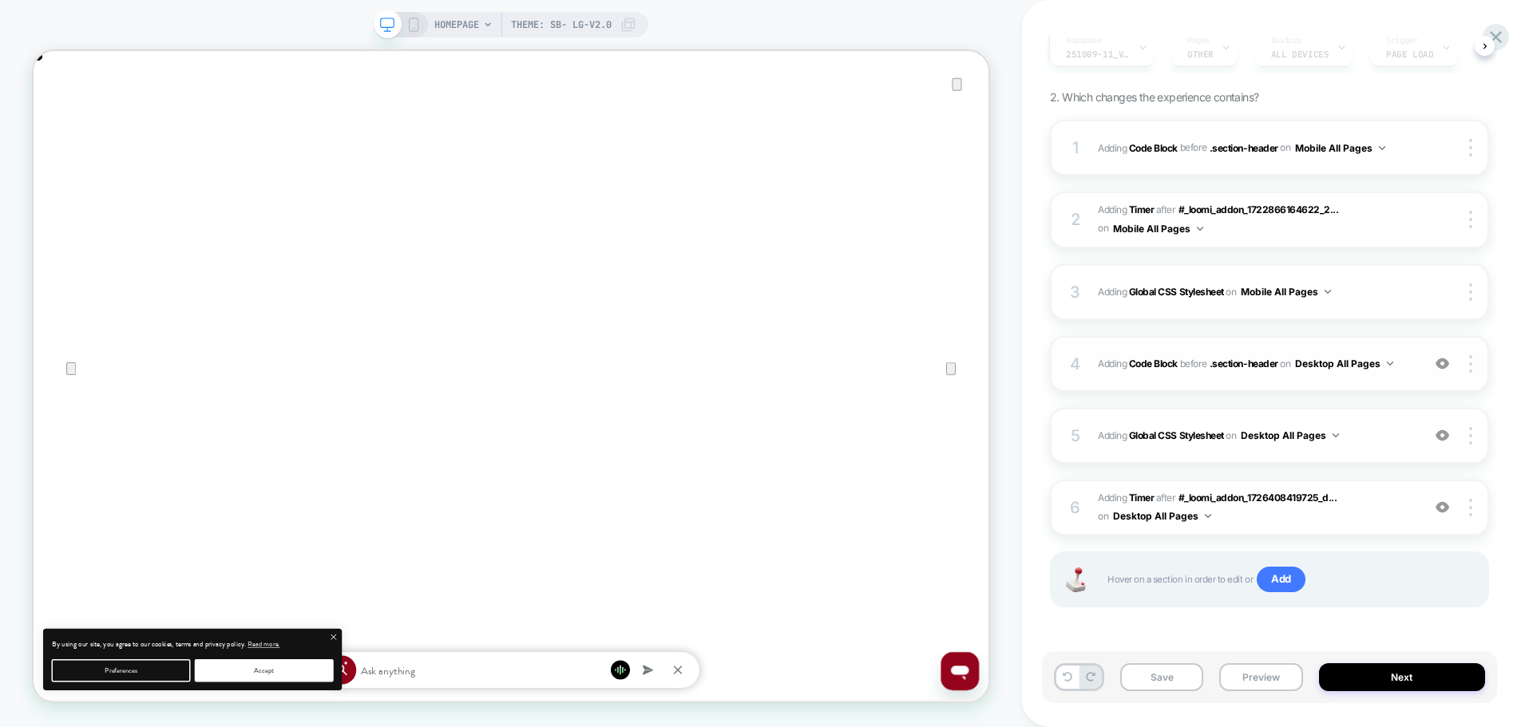
click at [1365, 382] on div "4 Adding Code Block BEFORE .section-header .section-header on Desktop All Pages…" at bounding box center [1269, 364] width 439 height 56
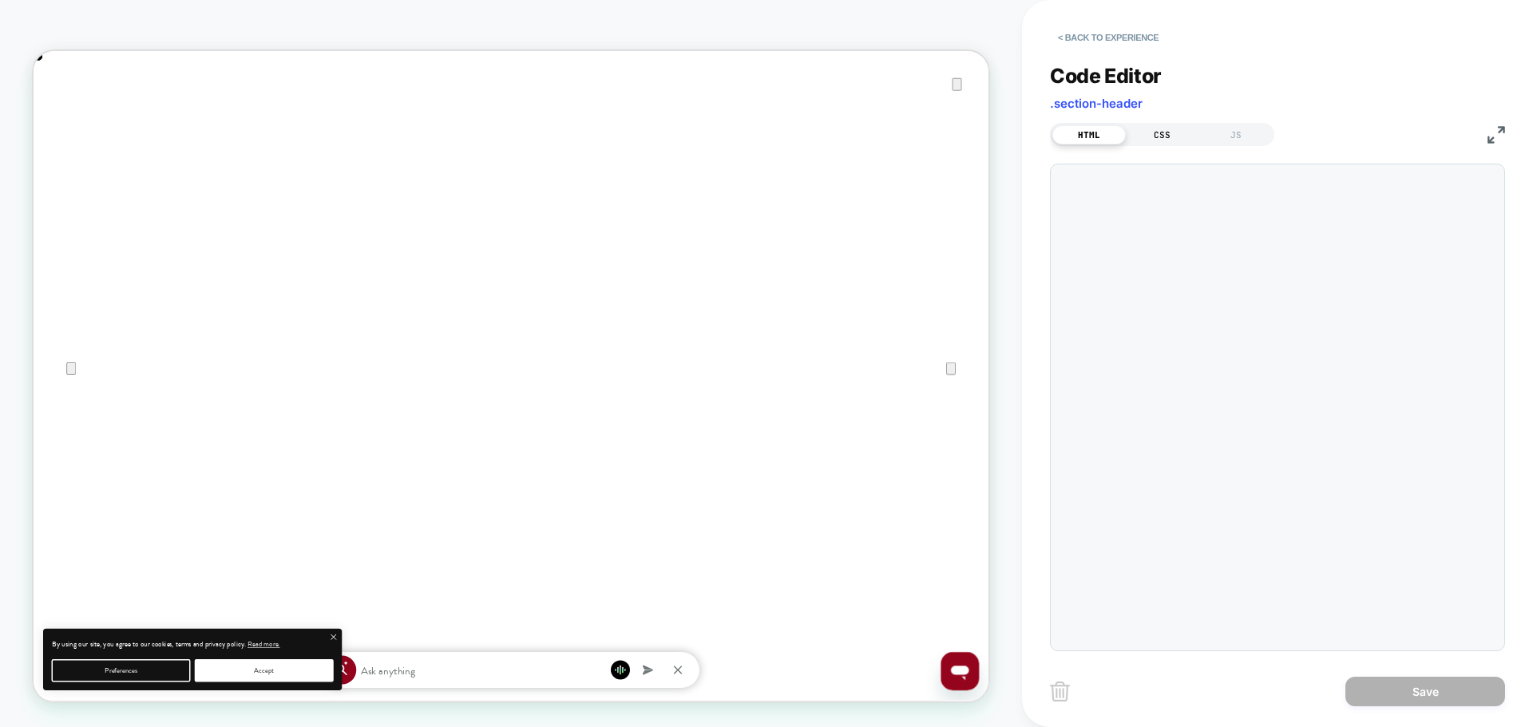
scroll to position [0, 1273]
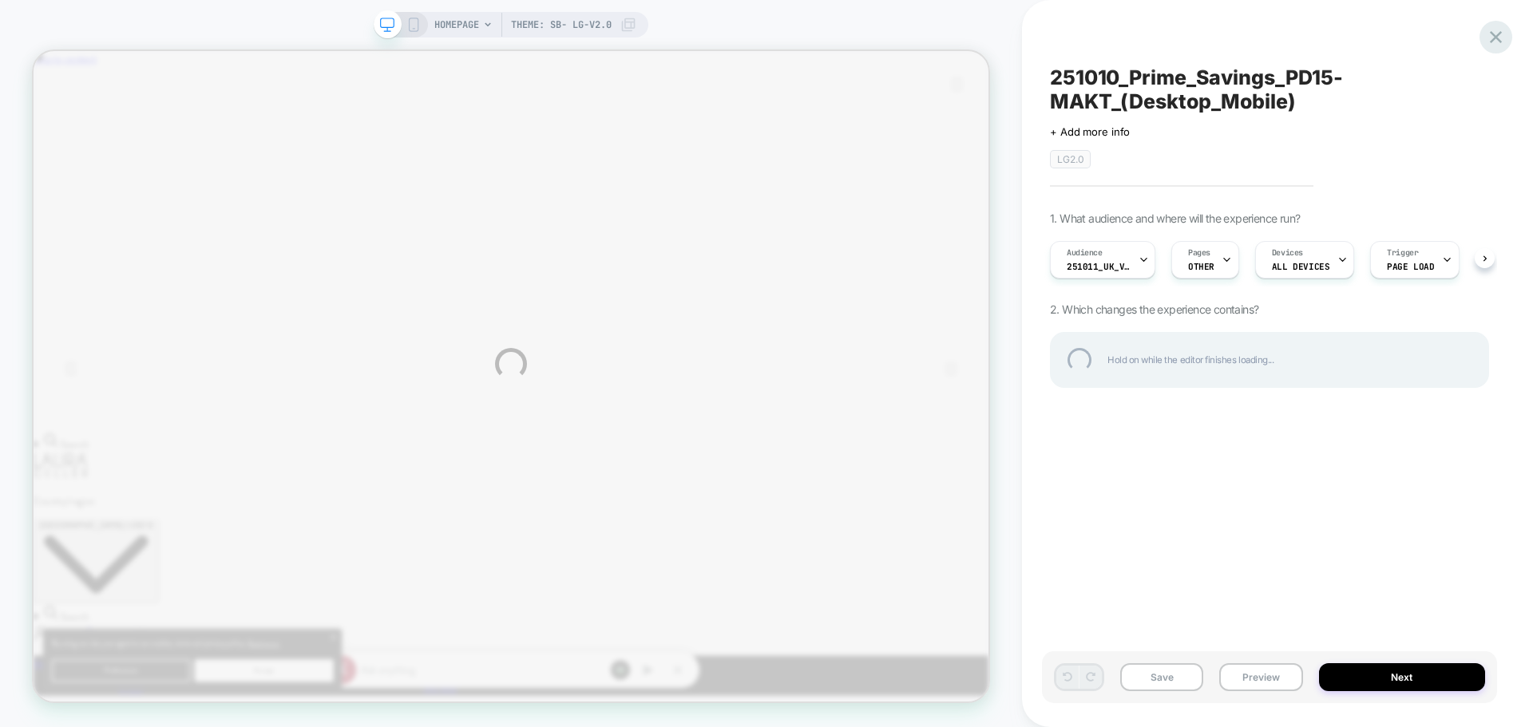
click at [1496, 43] on div at bounding box center [1495, 37] width 33 height 33
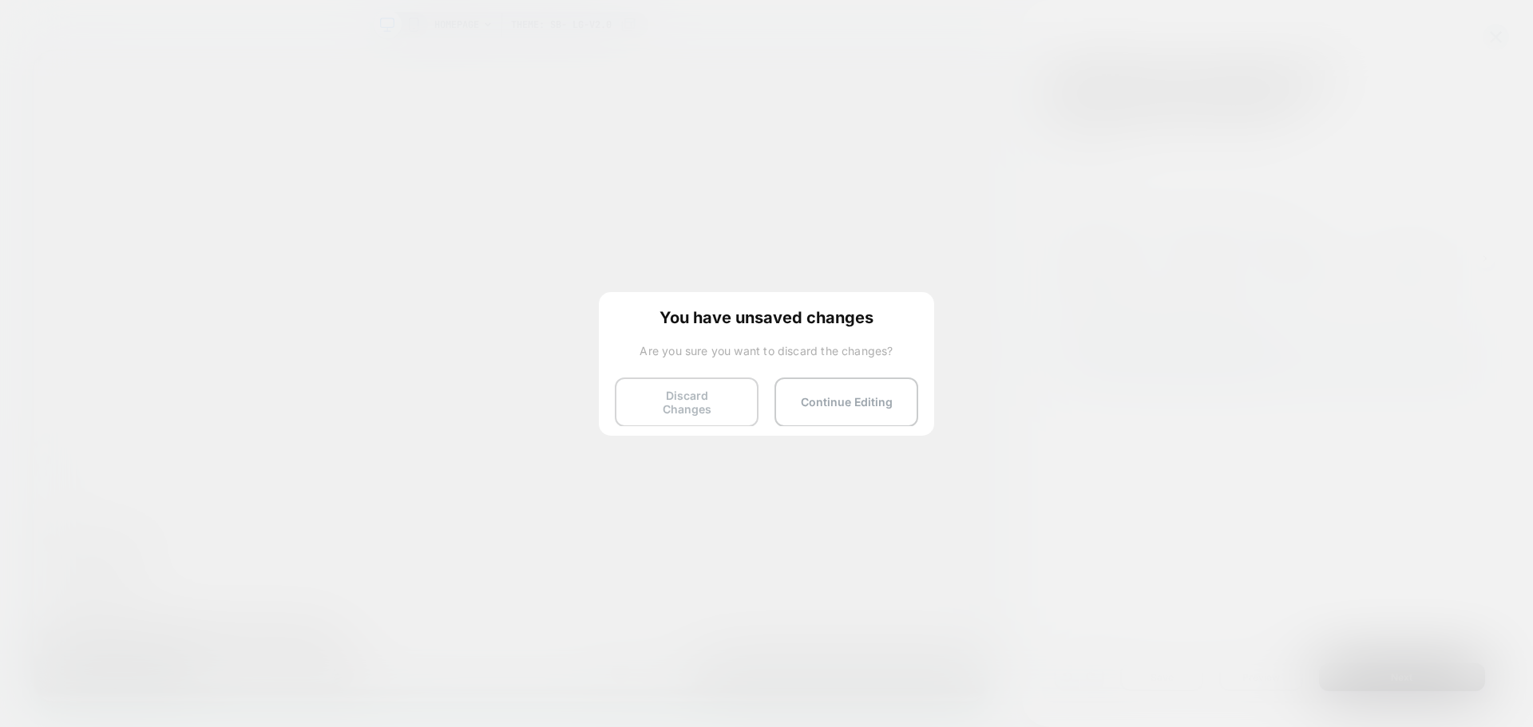
scroll to position [0, 1273]
click at [660, 402] on button "Discard Changes" at bounding box center [687, 402] width 144 height 49
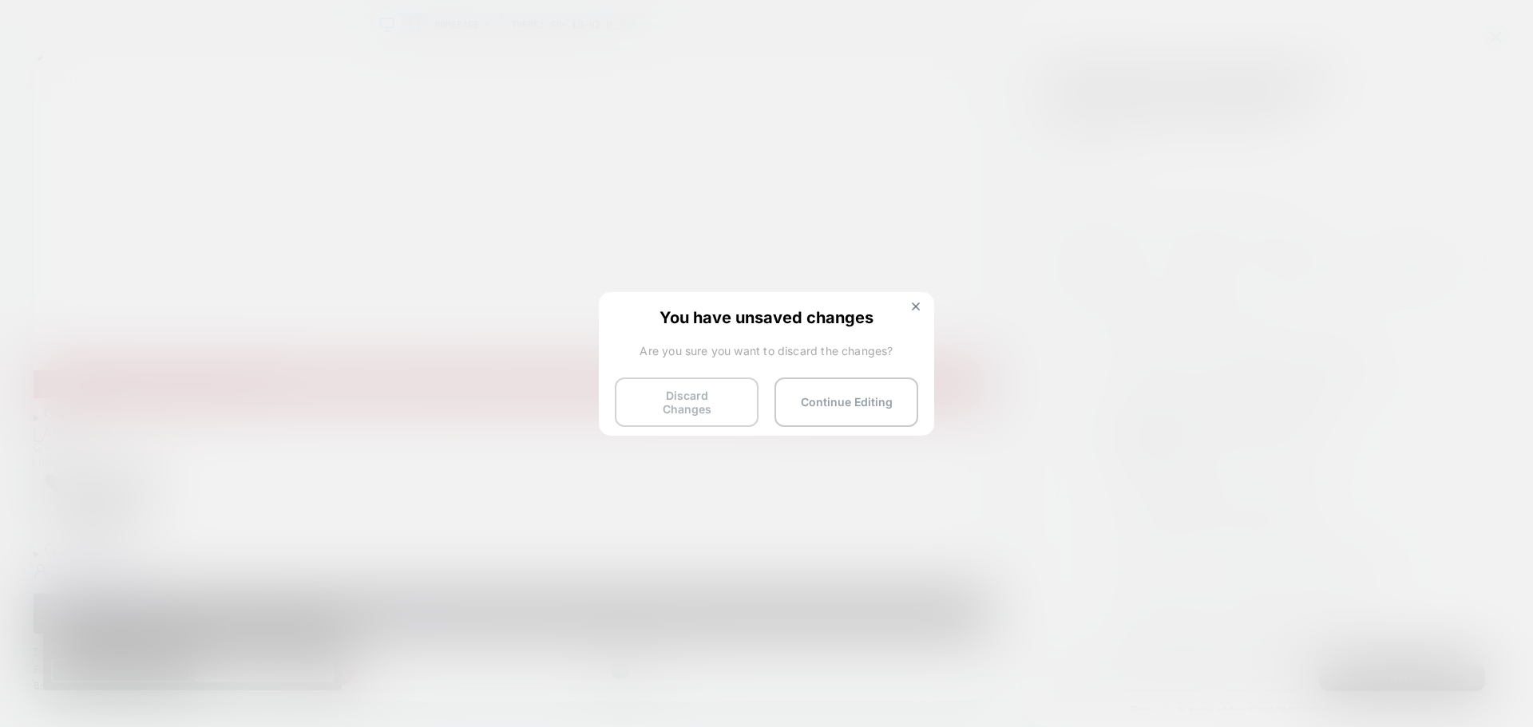
scroll to position [0, 1]
click at [660, 402] on button "Discard Changes" at bounding box center [687, 402] width 144 height 49
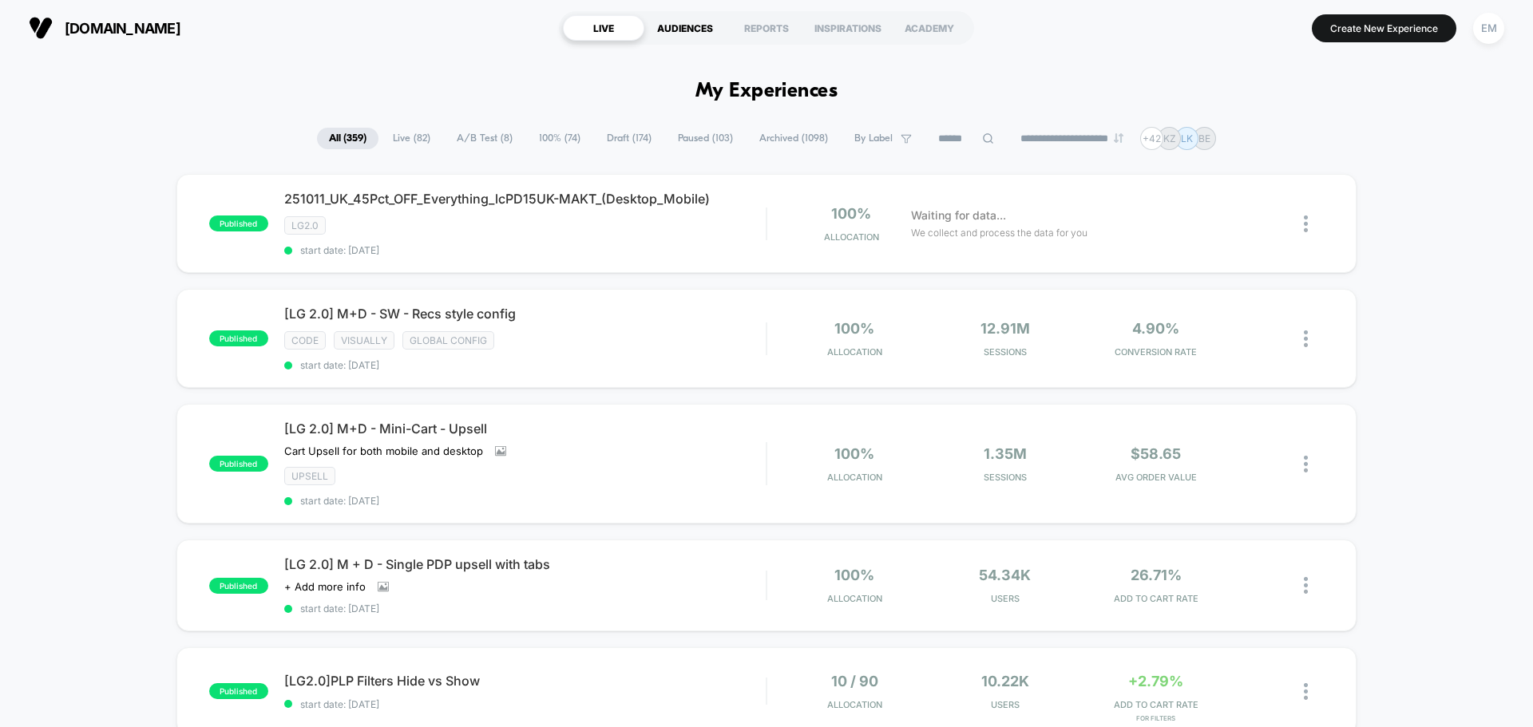
click at [705, 22] on div "AUDIENCES" at bounding box center [684, 28] width 81 height 26
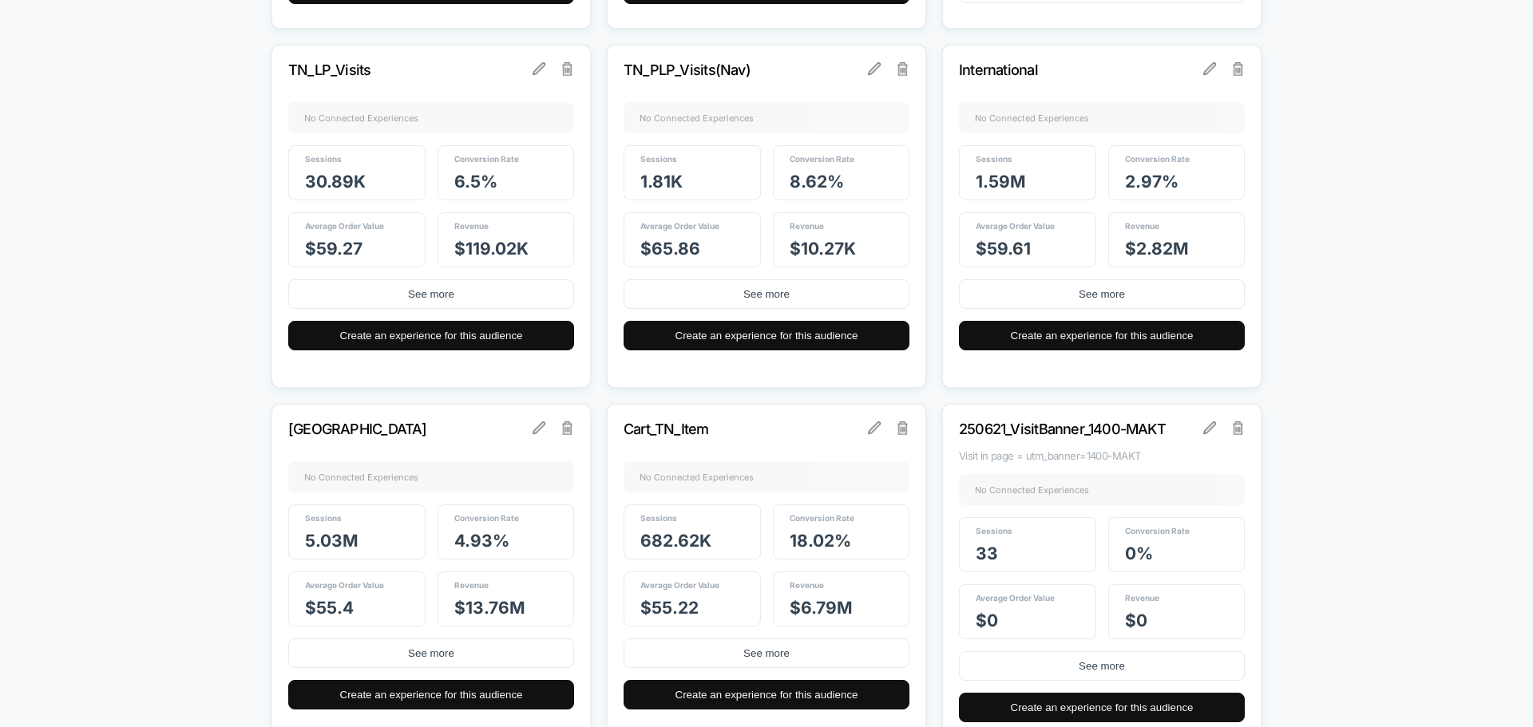
scroll to position [2555, 0]
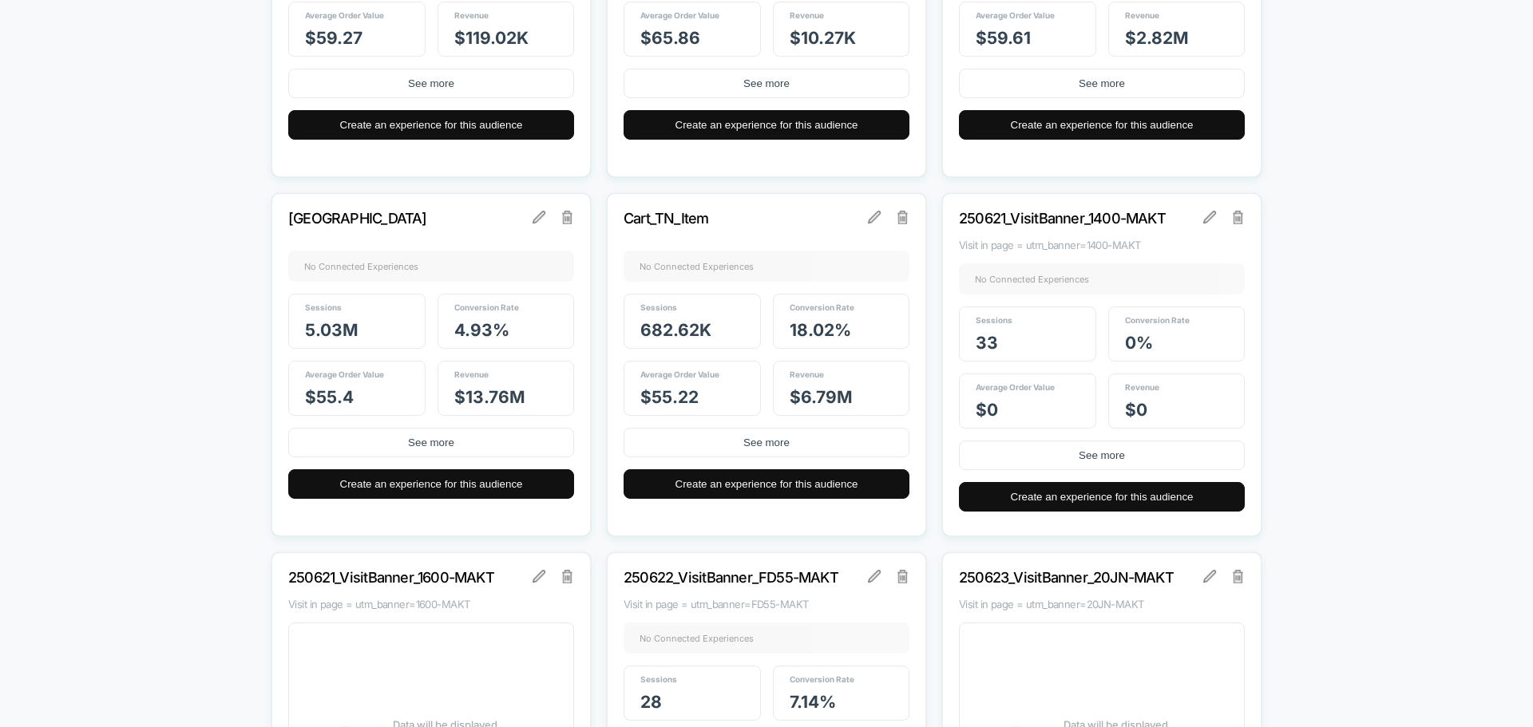
click at [1244, 210] on div "250621_VisitBanner_1400-MAKT Visit in page = utm_banner=1400-MAKT No Connected …" at bounding box center [1101, 364] width 319 height 343
click at [1238, 214] on img at bounding box center [1238, 217] width 11 height 13
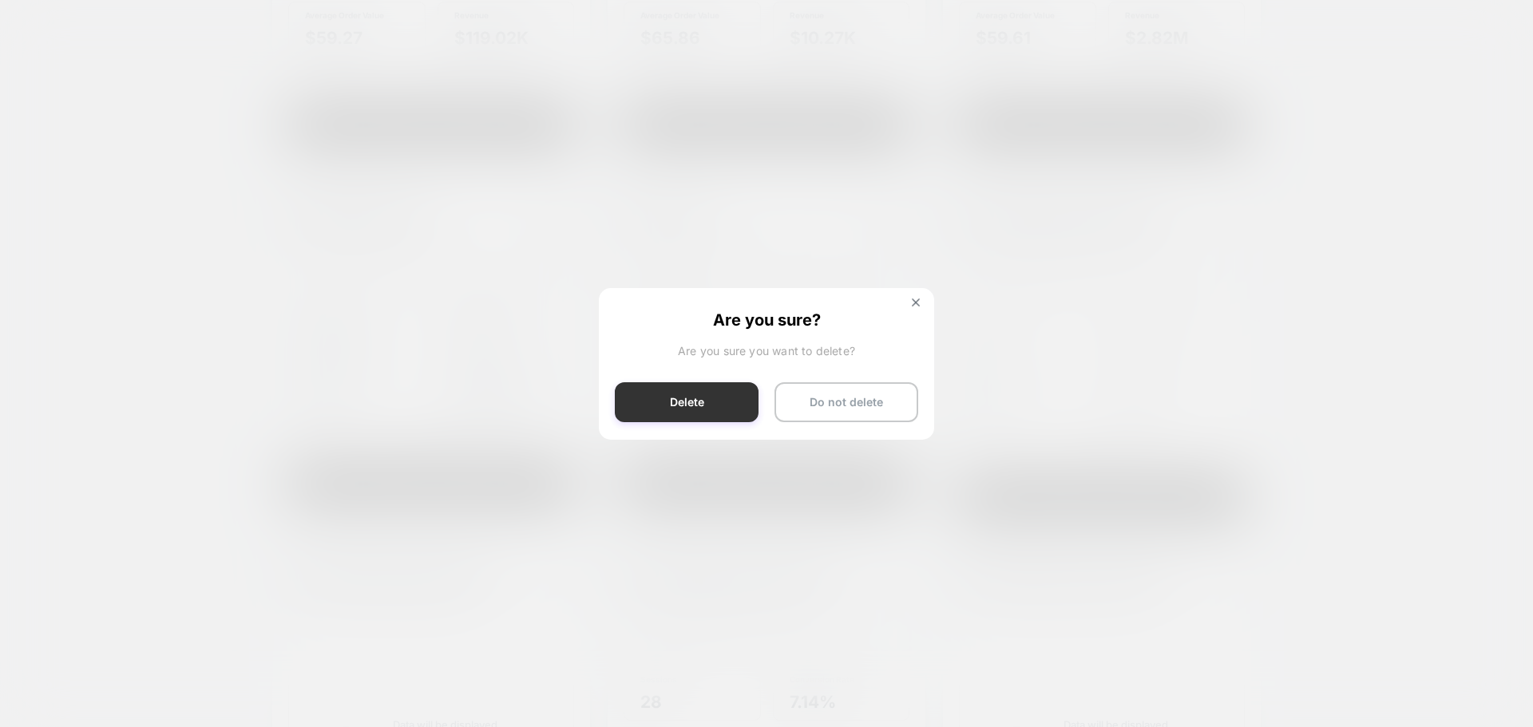
click at [712, 411] on button "Delete" at bounding box center [687, 402] width 144 height 40
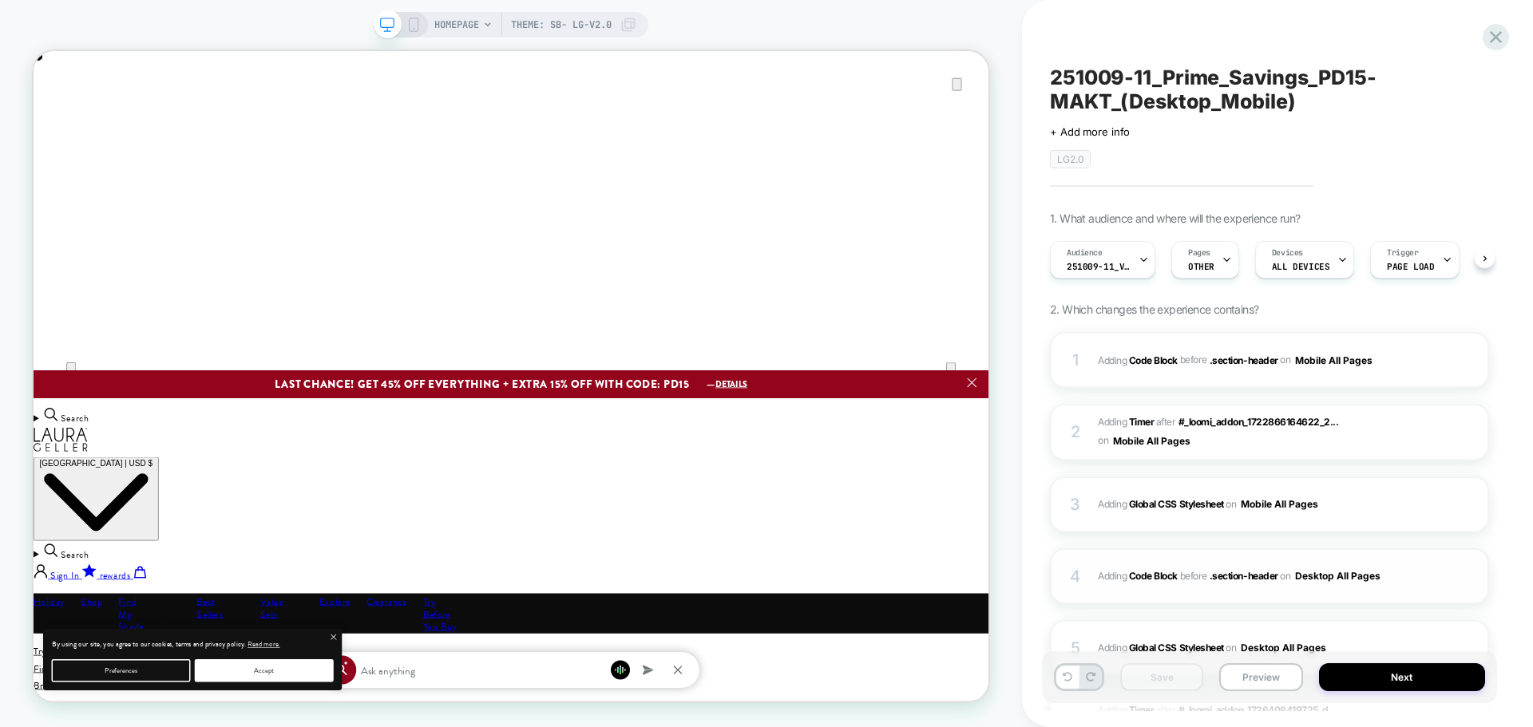
scroll to position [0, 1]
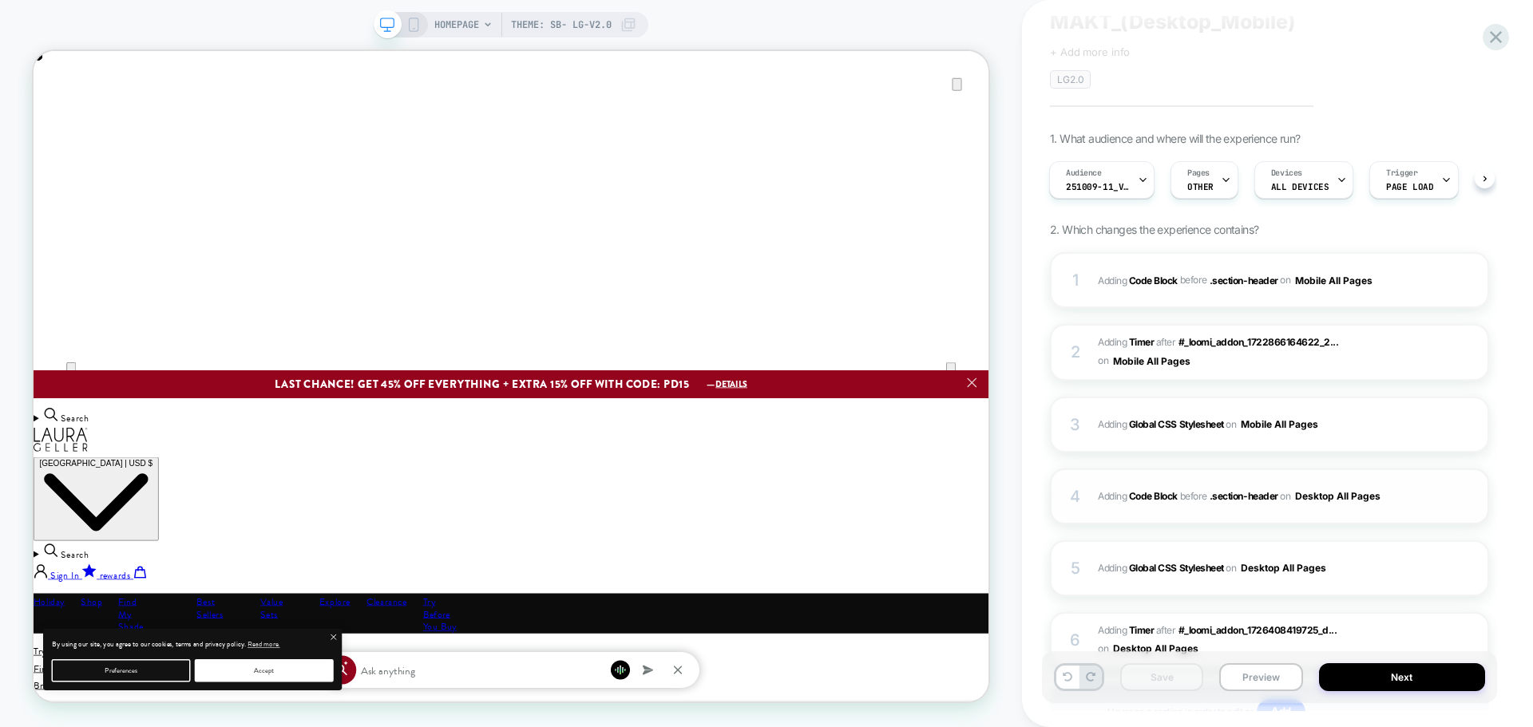
click at [1372, 510] on div "4 Adding Code Block BEFORE .section-header .section-header on Desktop All Pages…" at bounding box center [1269, 497] width 439 height 56
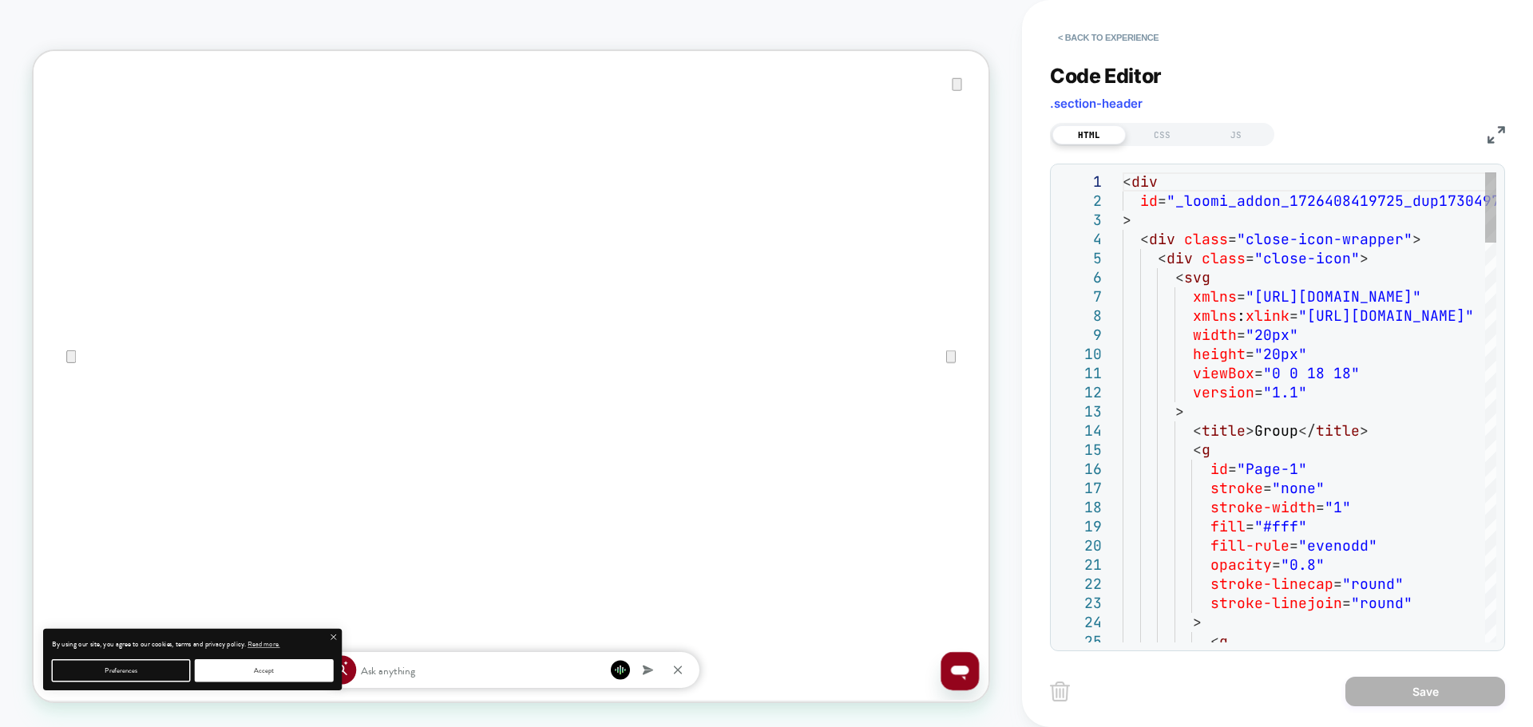
scroll to position [0, 0]
click at [1506, 132] on div "< Back to experience Code Editor .section-header HTML CSS JS 1 2 3 4 5 6 7 8 9 …" at bounding box center [1277, 363] width 511 height 727
click at [1494, 134] on img at bounding box center [1496, 135] width 18 height 18
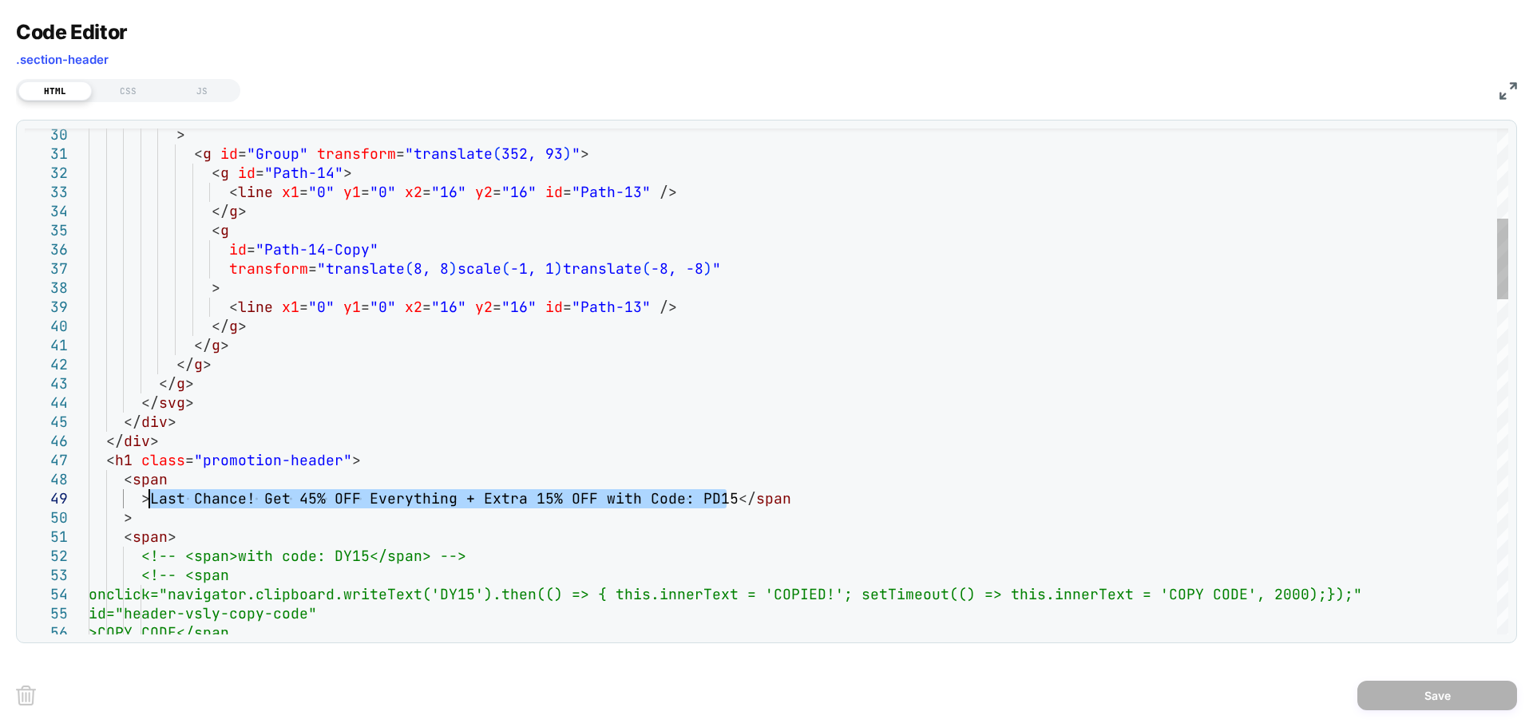
drag, startPoint x: 726, startPoint y: 494, endPoint x: 150, endPoint y: 492, distance: 576.4
drag, startPoint x: 727, startPoint y: 499, endPoint x: 147, endPoint y: 499, distance: 580.4
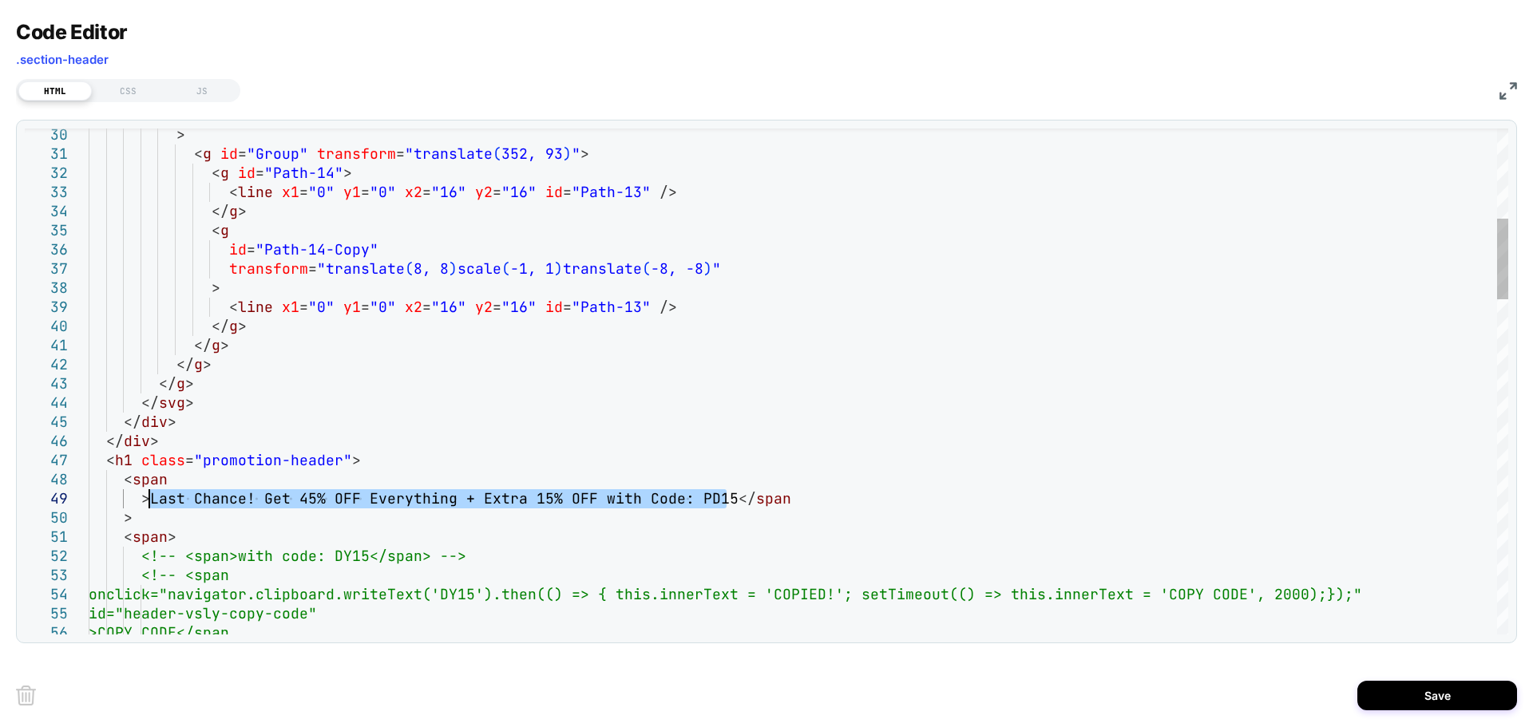
type textarea "**********"
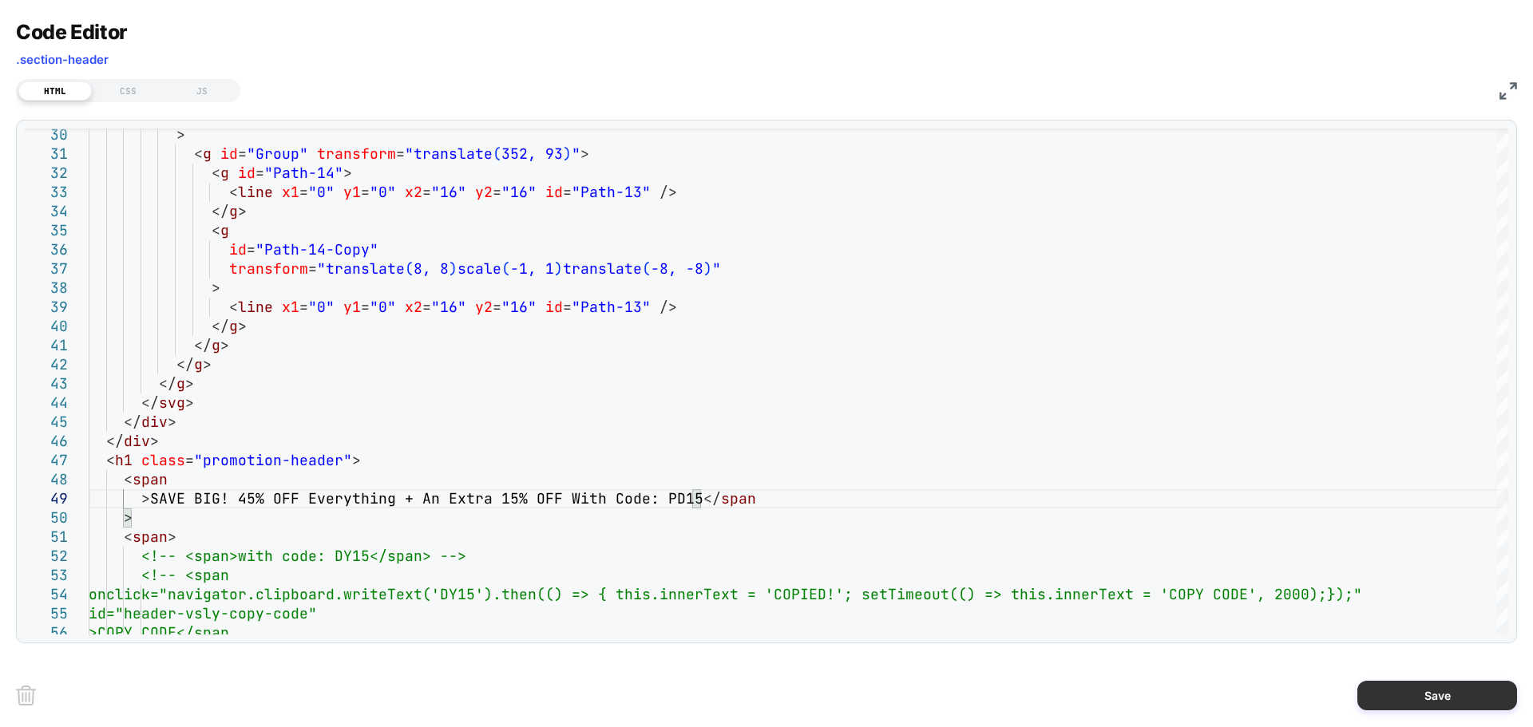
click at [1403, 693] on button "Save" at bounding box center [1437, 696] width 160 height 30
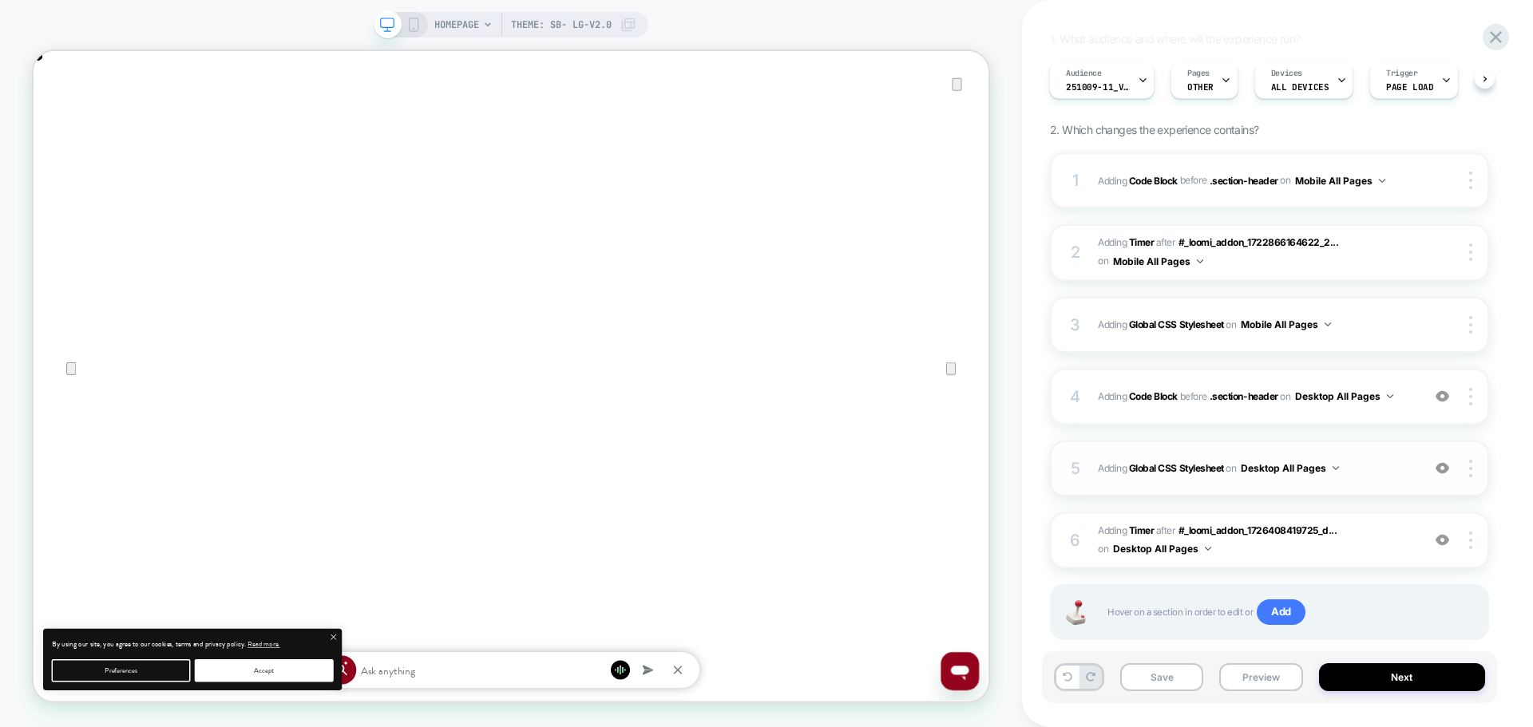
scroll to position [212, 0]
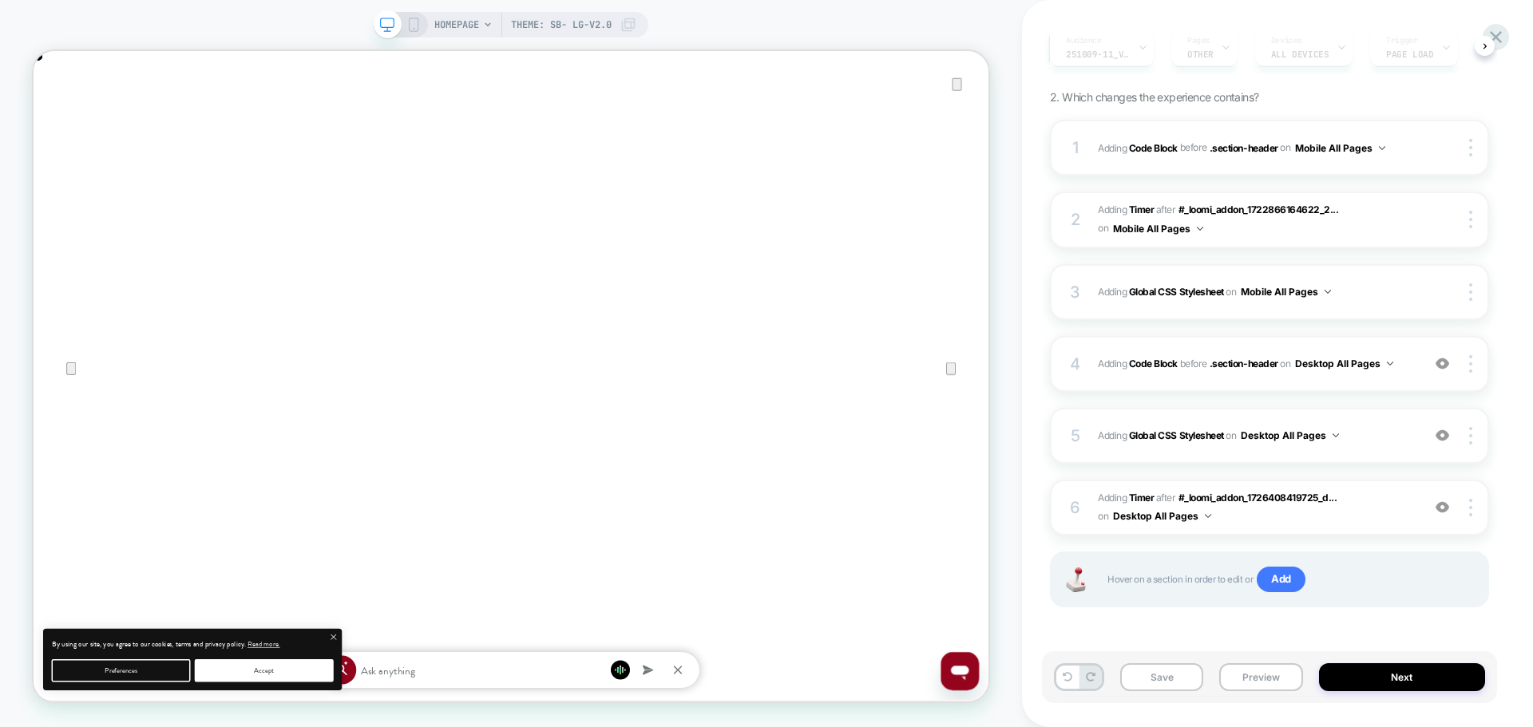
click at [413, 24] on icon at bounding box center [413, 25] width 14 height 14
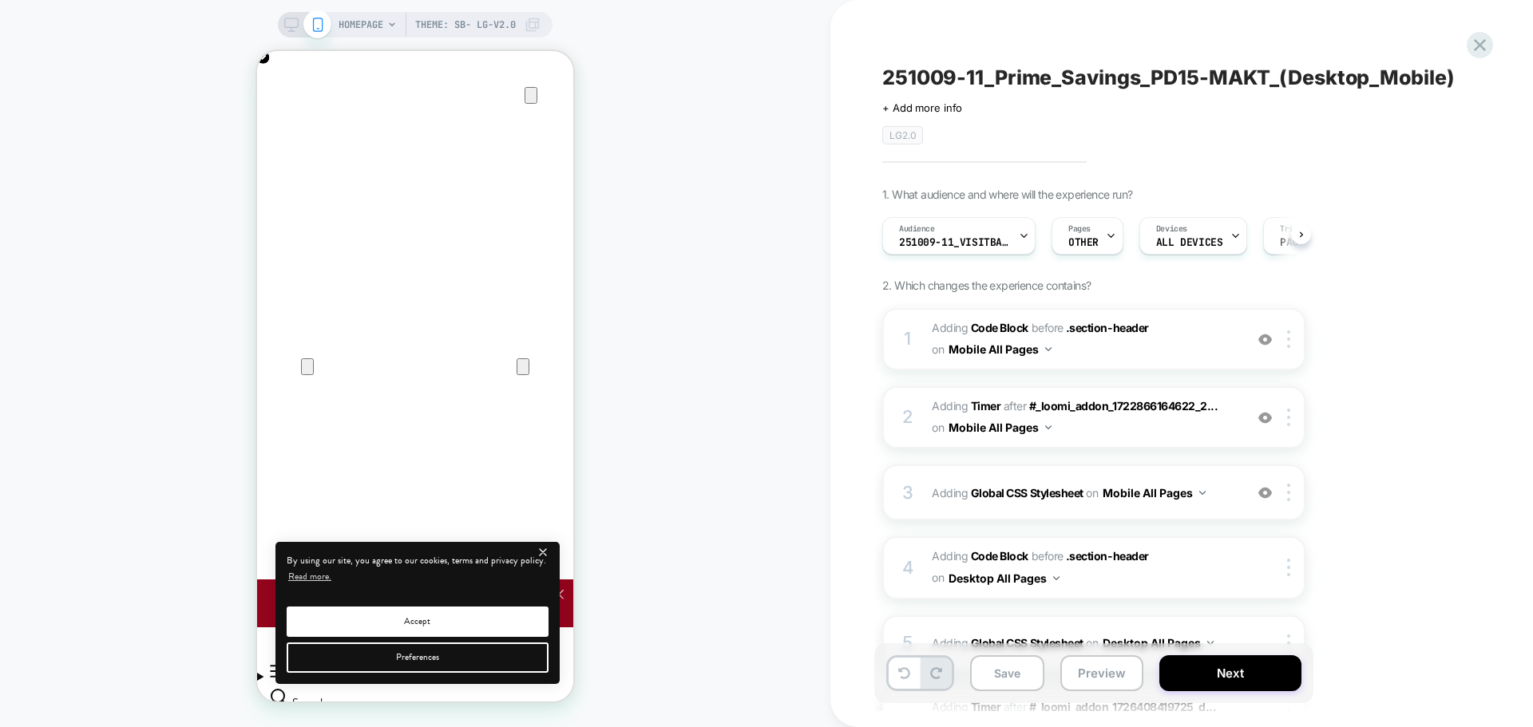
click at [1110, 318] on span "Adding Code Block BEFORE .section-header .section-header on Mobile All Pages" at bounding box center [1084, 339] width 304 height 43
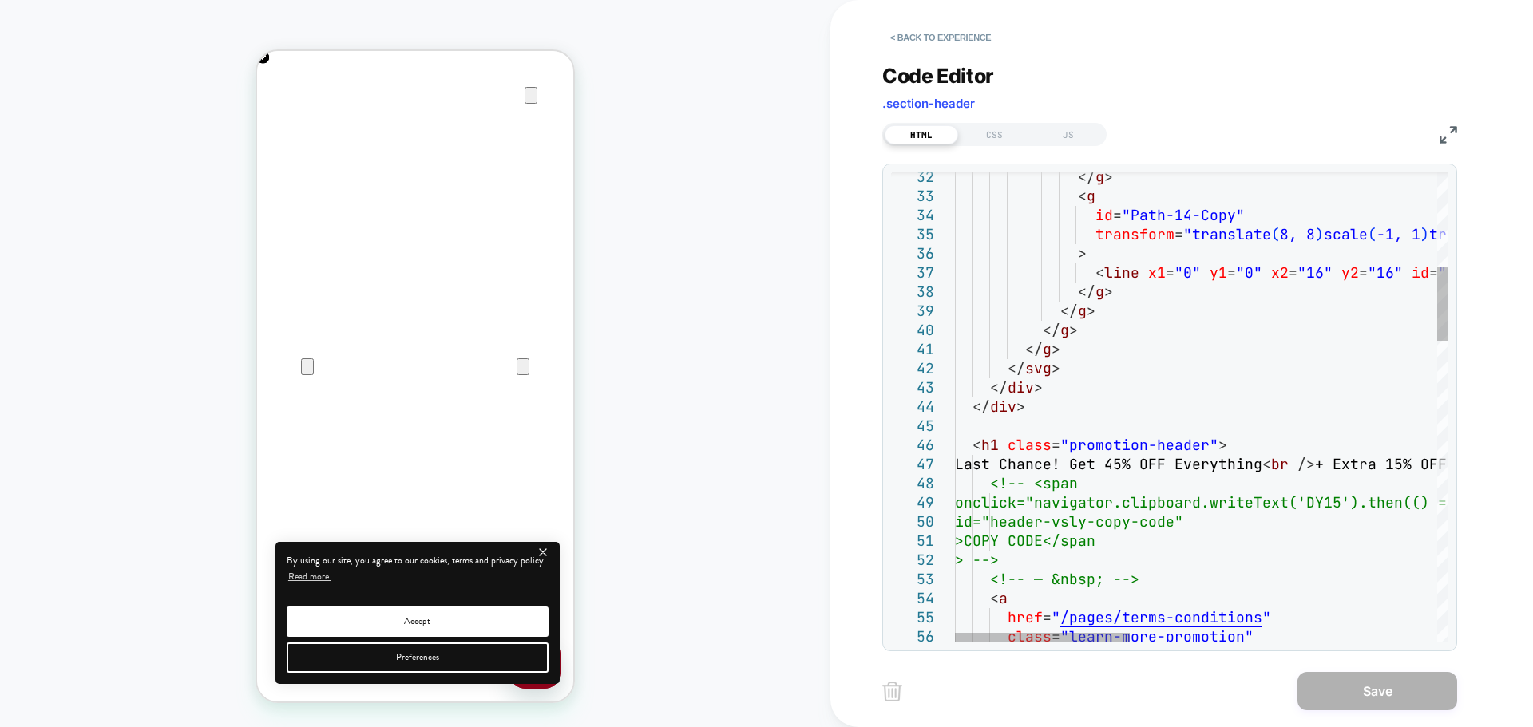
scroll to position [0, 316]
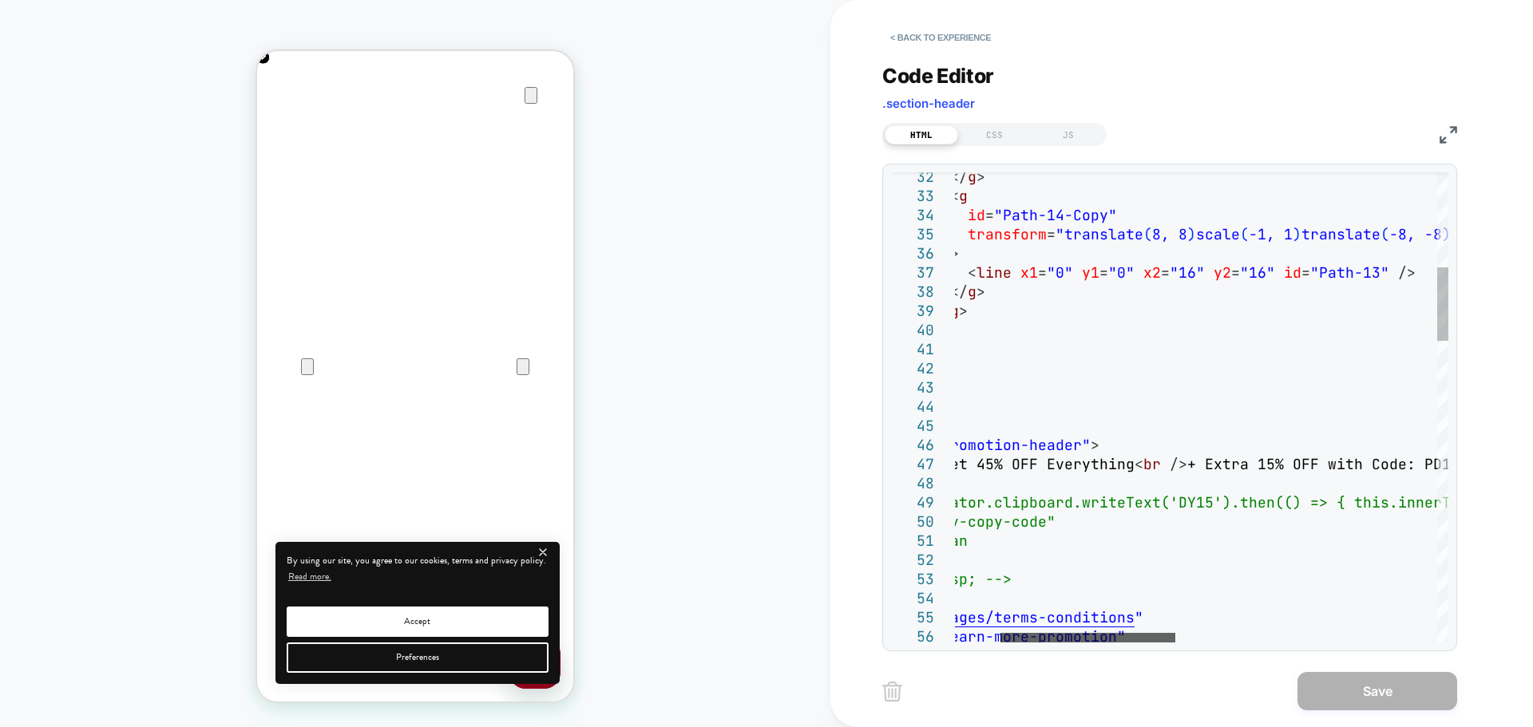
click at [1085, 643] on div at bounding box center [1087, 638] width 175 height 10
click at [1446, 133] on img at bounding box center [1448, 135] width 18 height 18
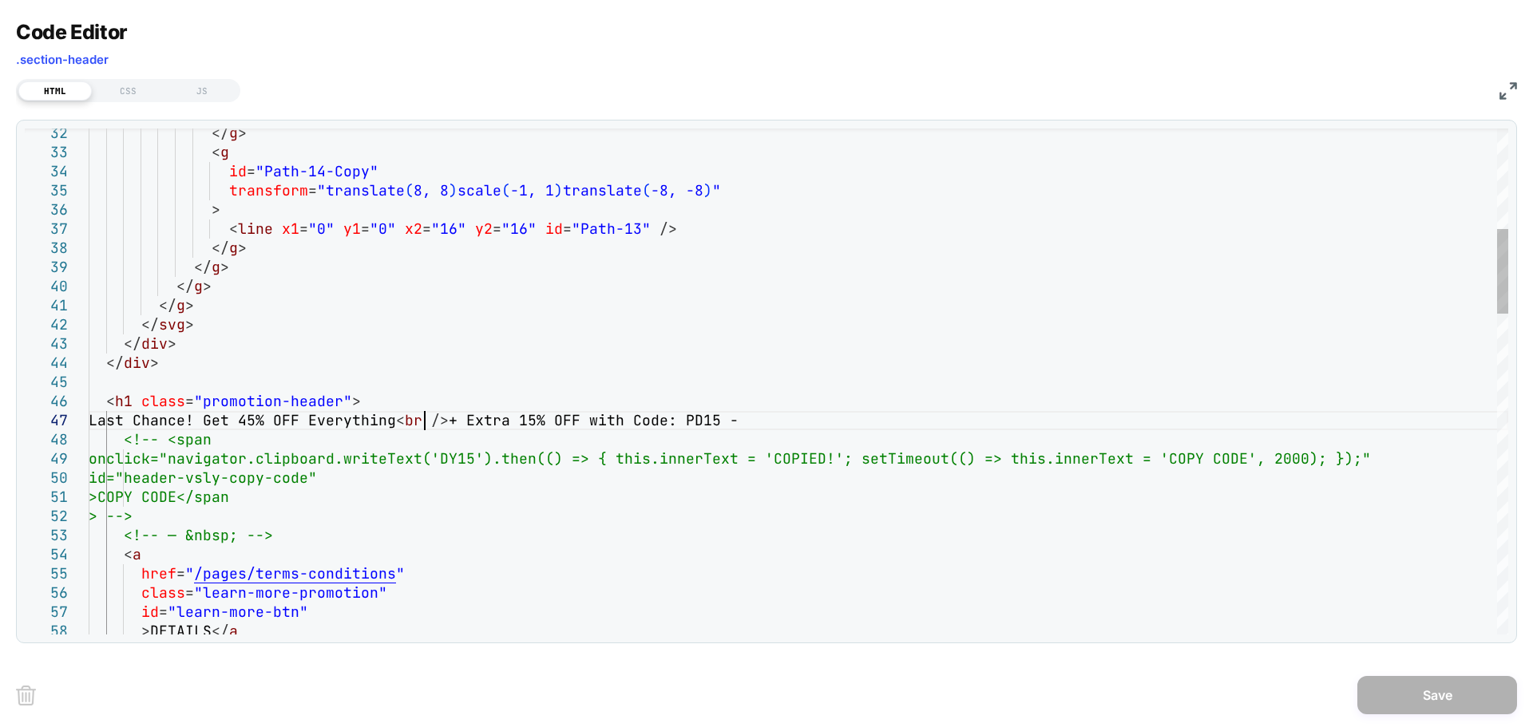
scroll to position [0, 0]
drag, startPoint x: 424, startPoint y: 421, endPoint x: 126, endPoint y: 421, distance: 297.8
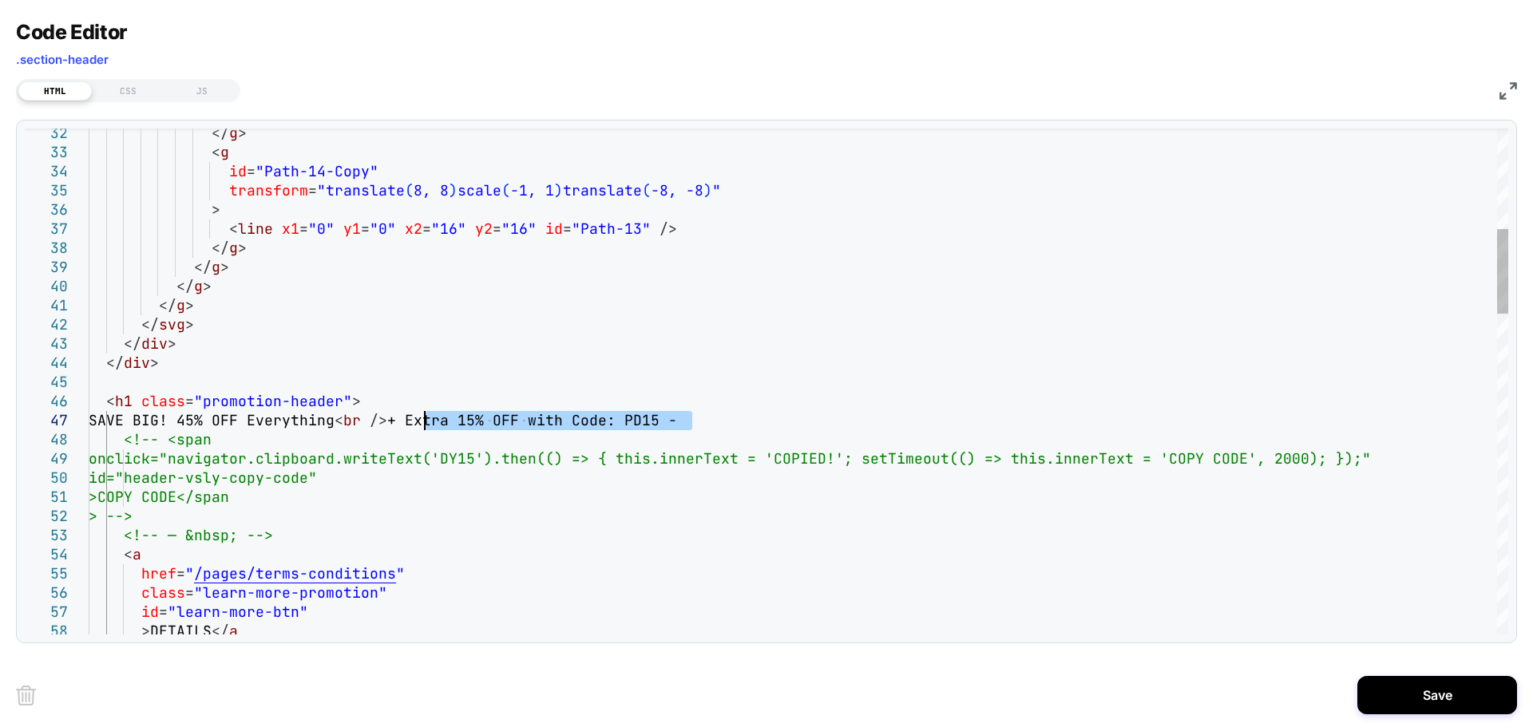
drag, startPoint x: 688, startPoint y: 418, endPoint x: 423, endPoint y: 419, distance: 265.0
type textarea "**********"
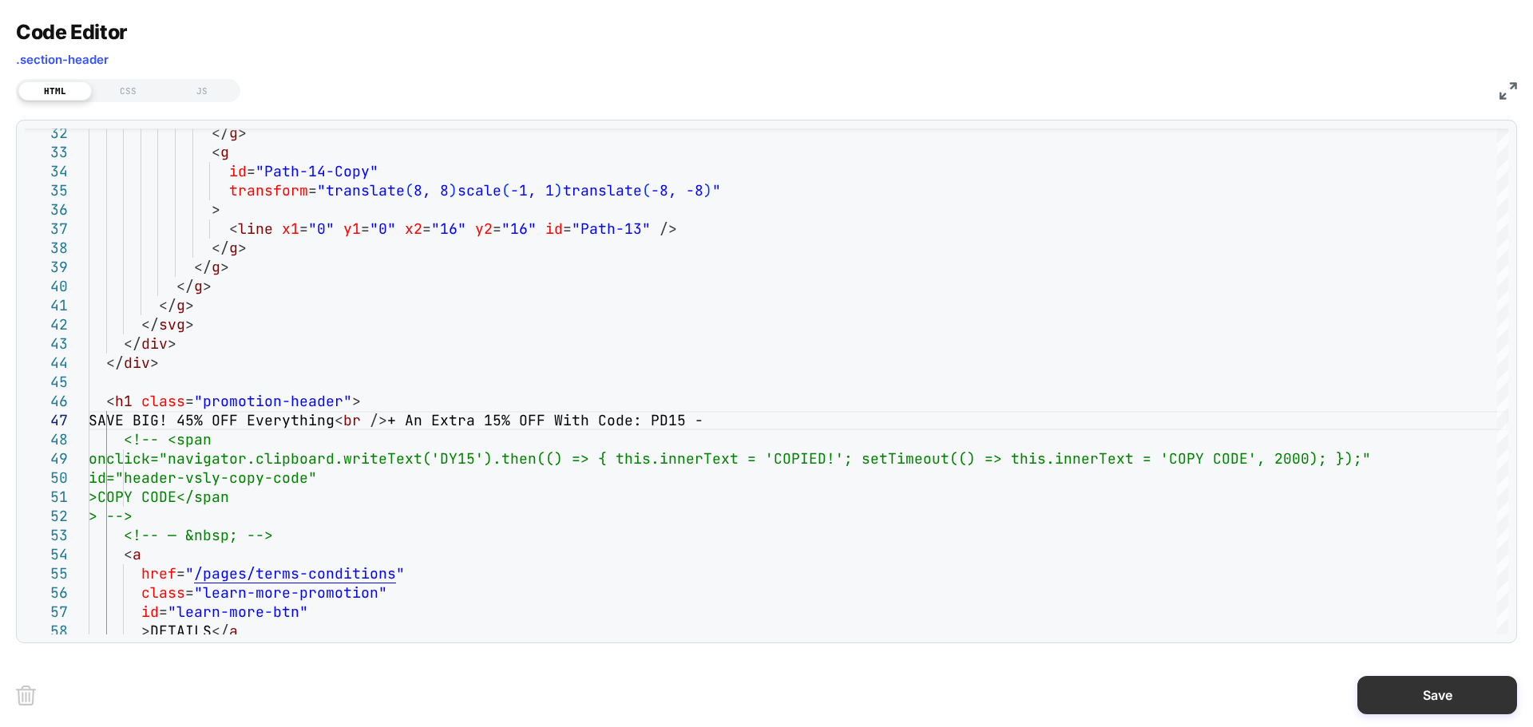
click at [1389, 703] on button "Save" at bounding box center [1437, 695] width 160 height 38
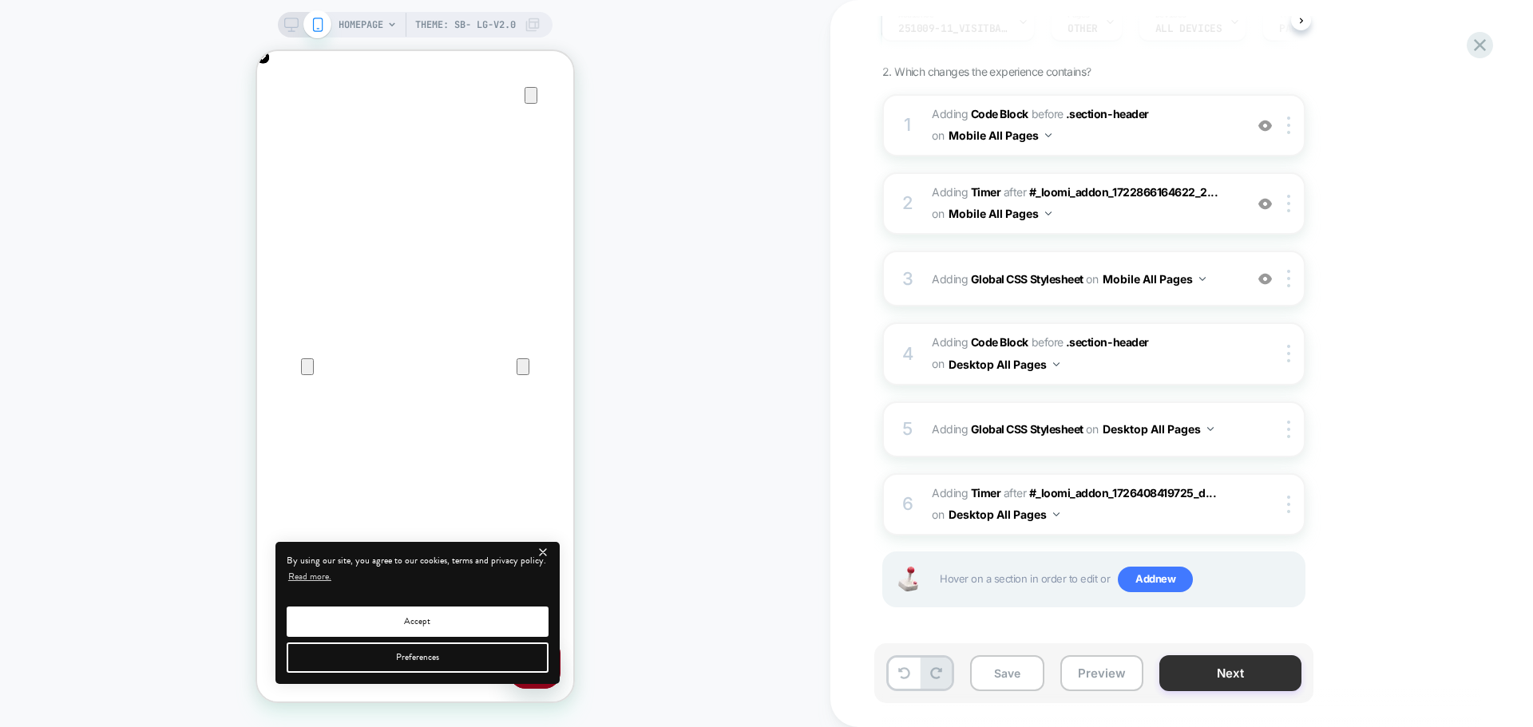
scroll to position [0, 316]
click at [1175, 676] on button "Next" at bounding box center [1230, 673] width 142 height 36
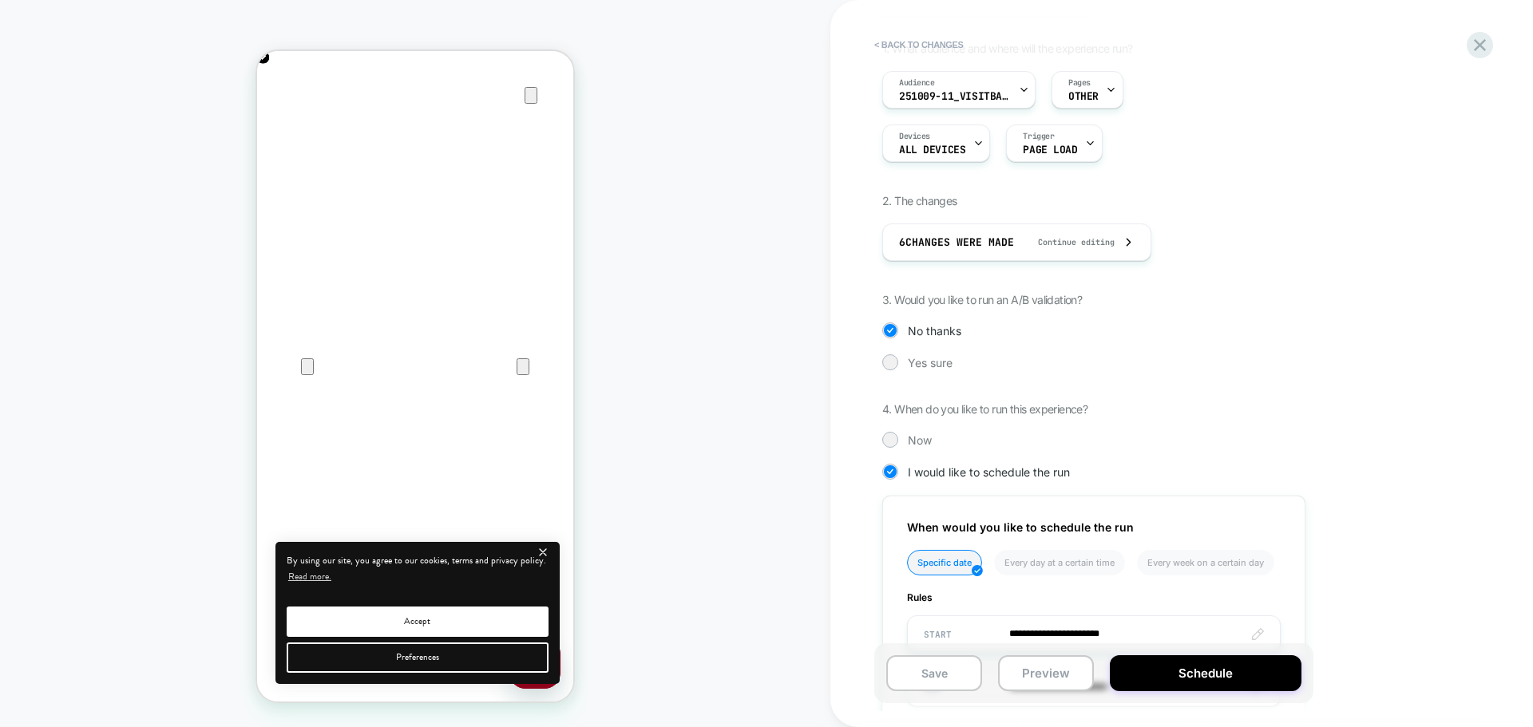
scroll to position [319, 0]
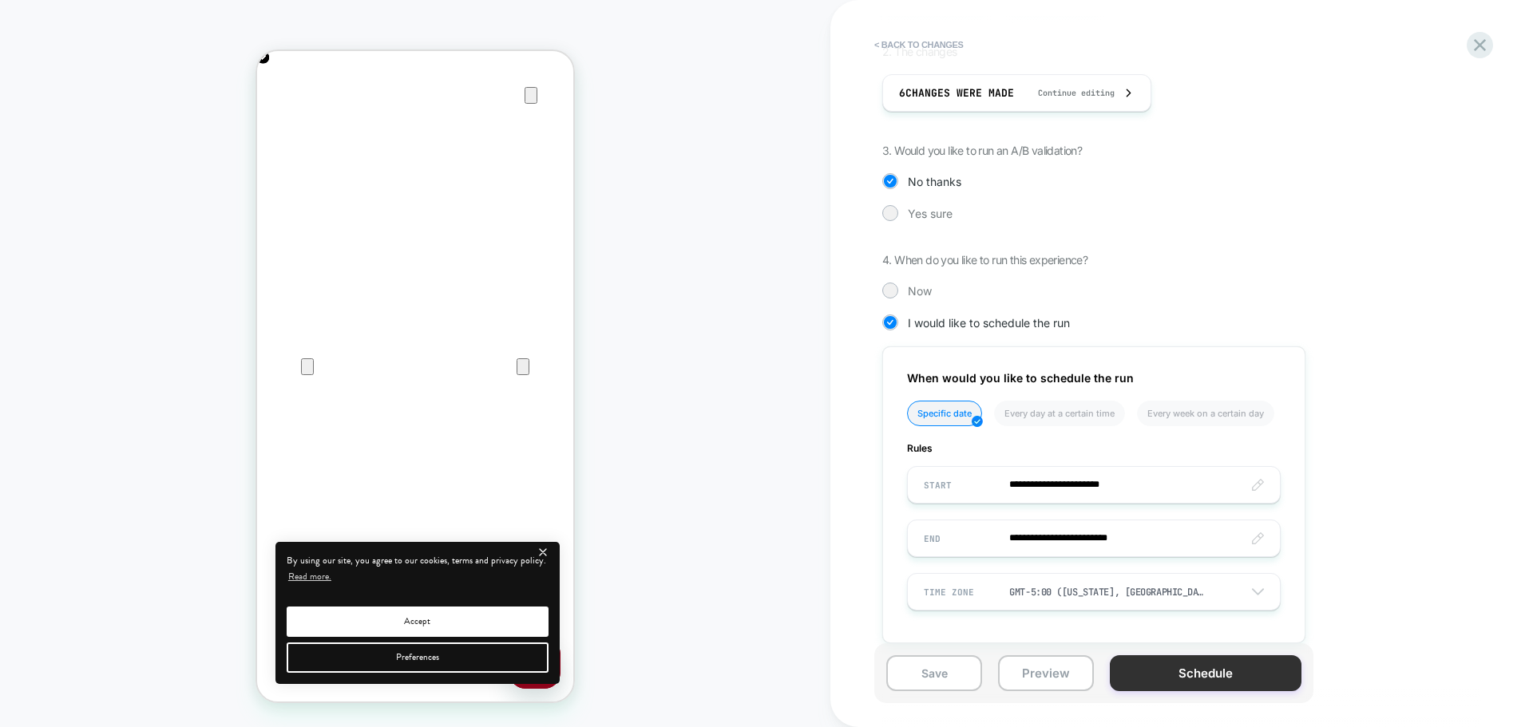
click at [1131, 675] on button "Schedule" at bounding box center [1206, 673] width 192 height 36
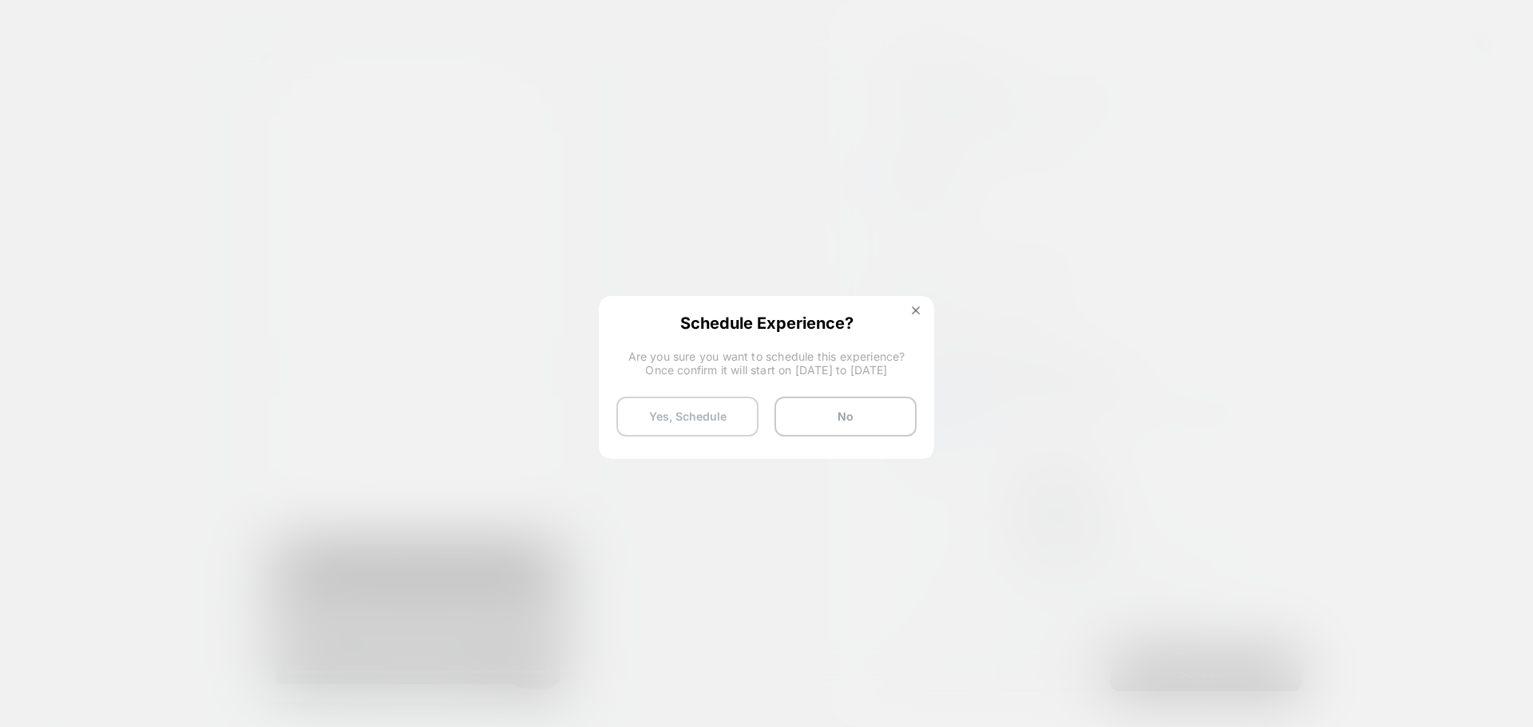
scroll to position [0, 632]
click at [675, 410] on button "Yes, Schedule" at bounding box center [687, 417] width 142 height 40
